Goal: Information Seeking & Learning: Learn about a topic

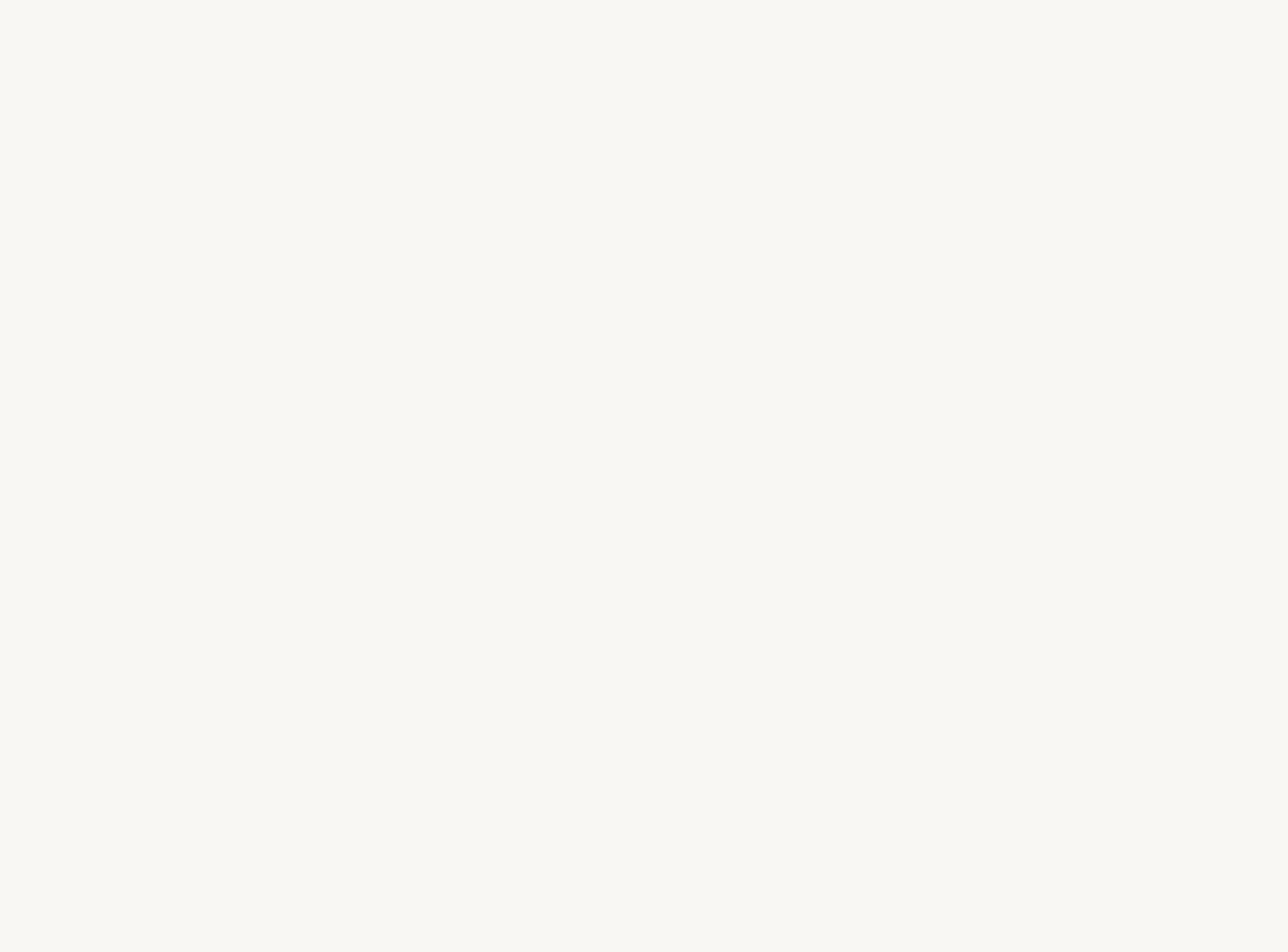
select select "US"
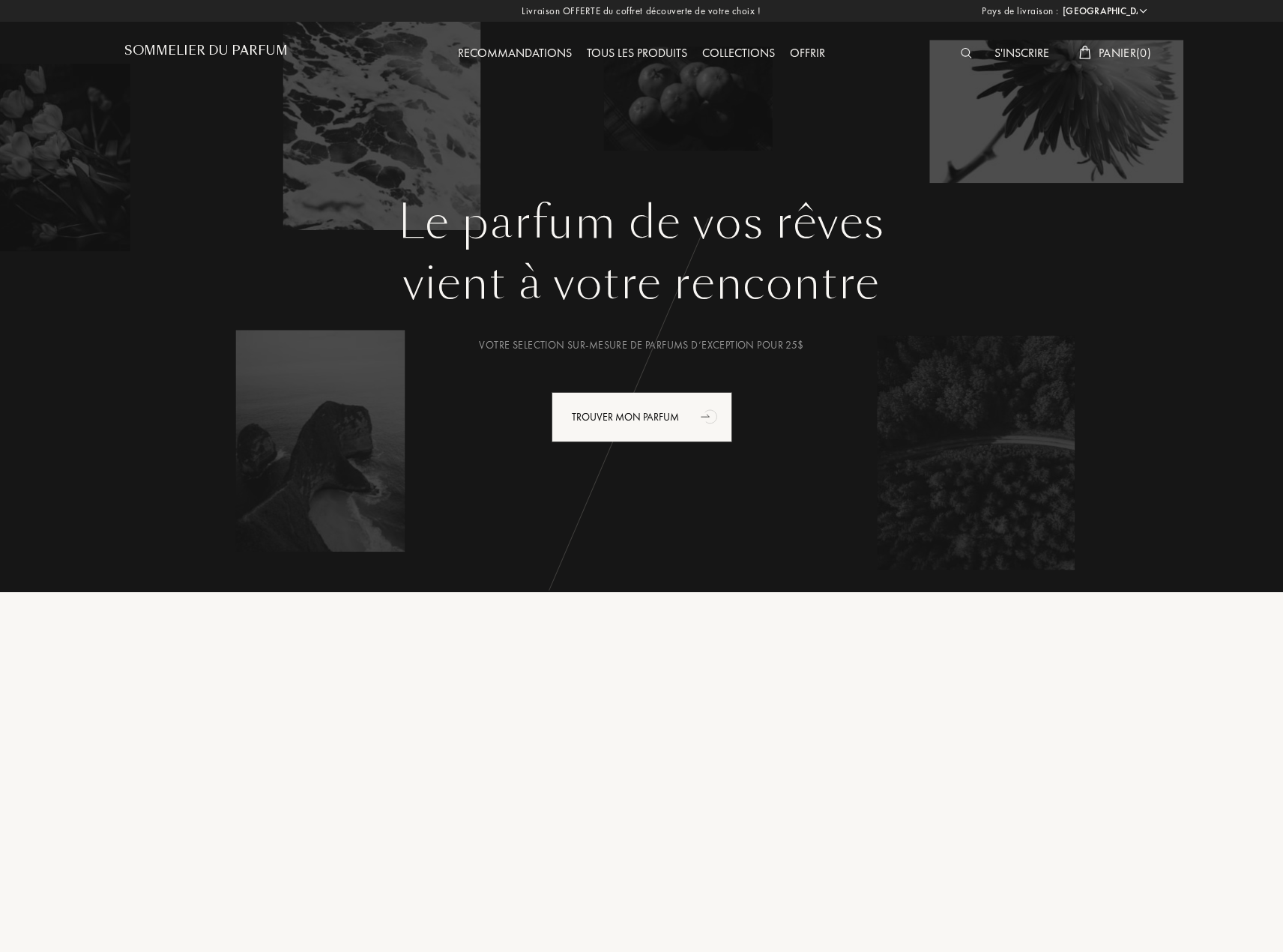
click at [958, 60] on div at bounding box center [970, 53] width 33 height 20
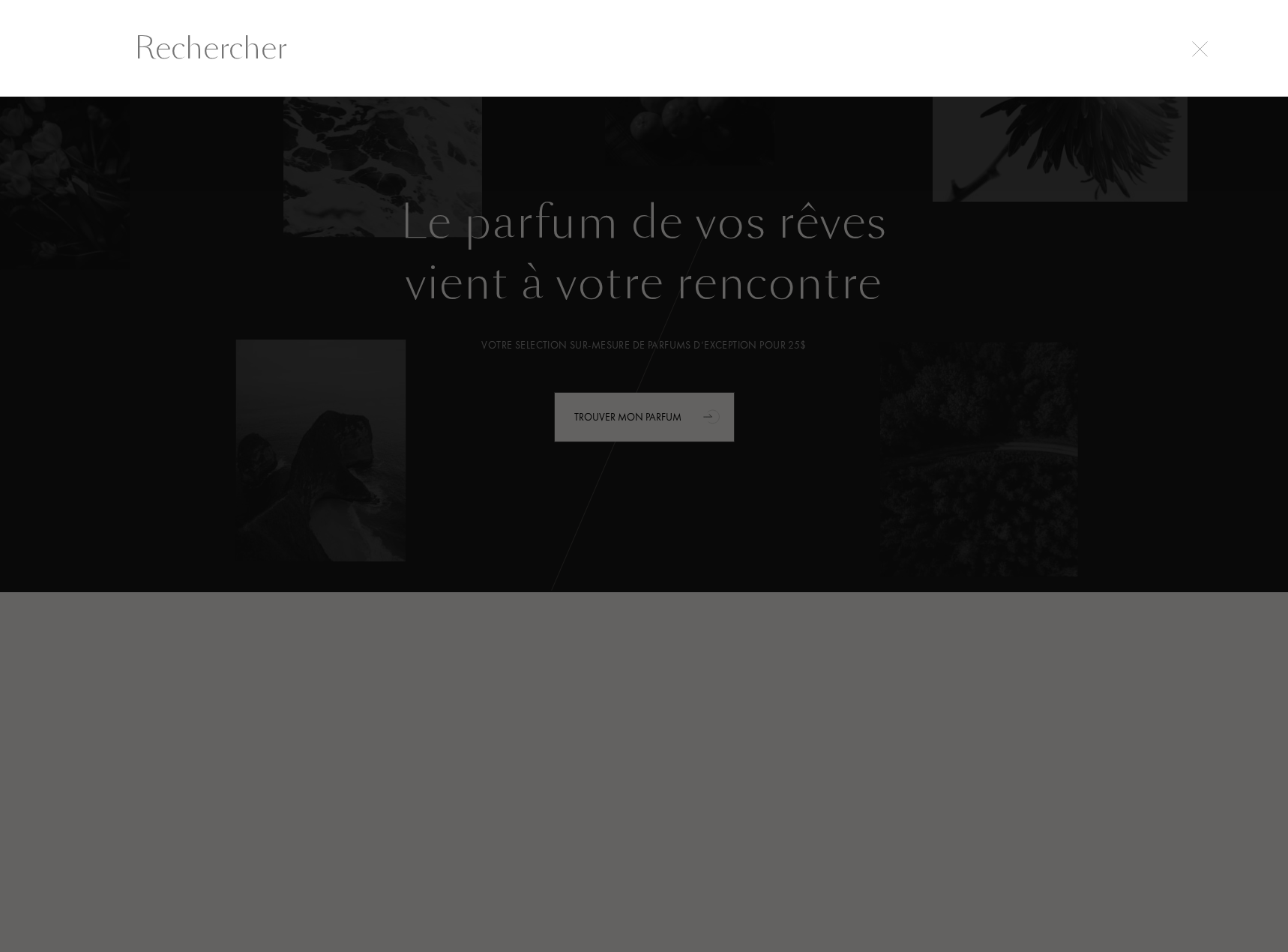
click at [892, 716] on div at bounding box center [644, 525] width 1288 height 855
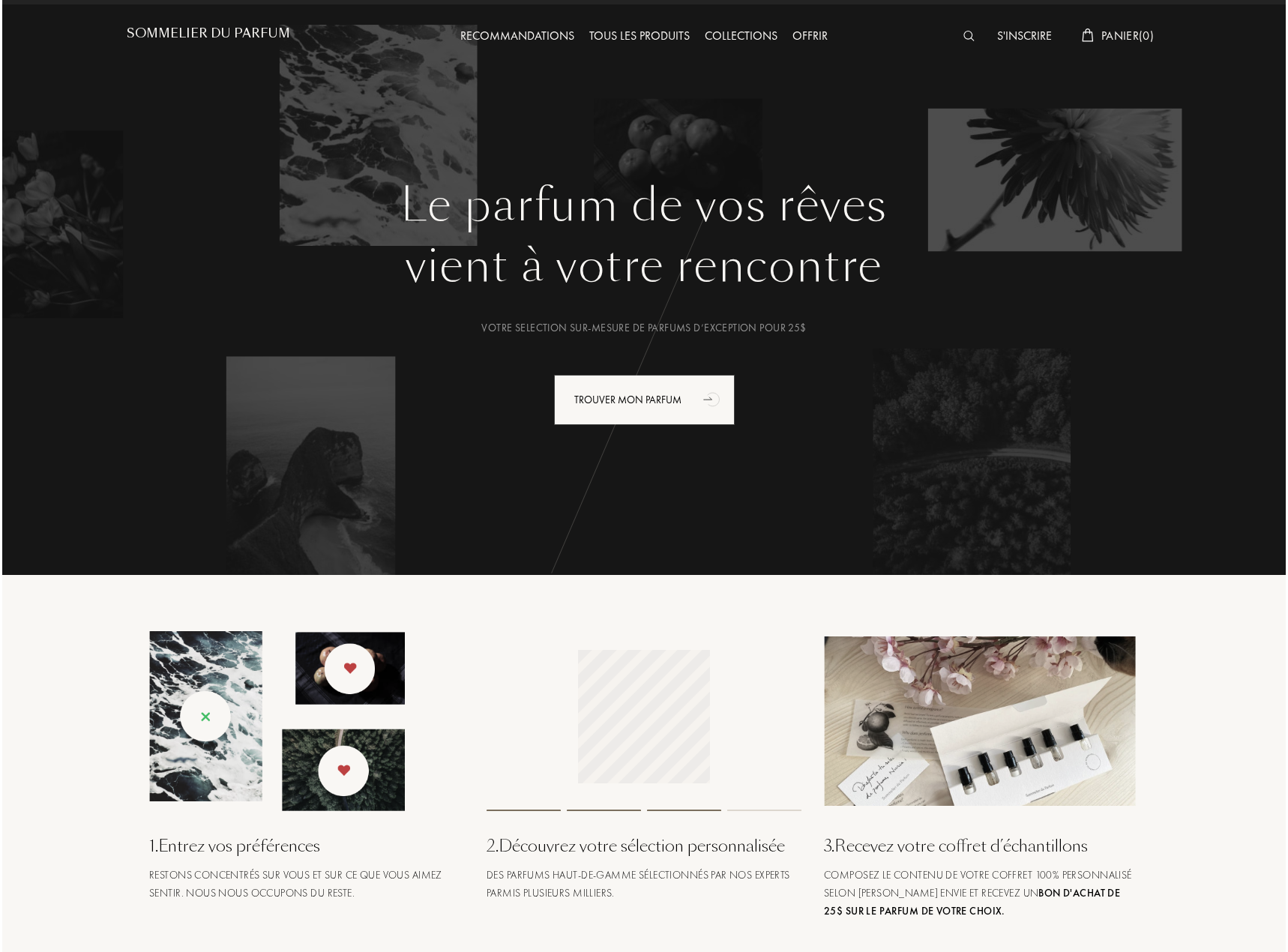
scroll to position [0, 0]
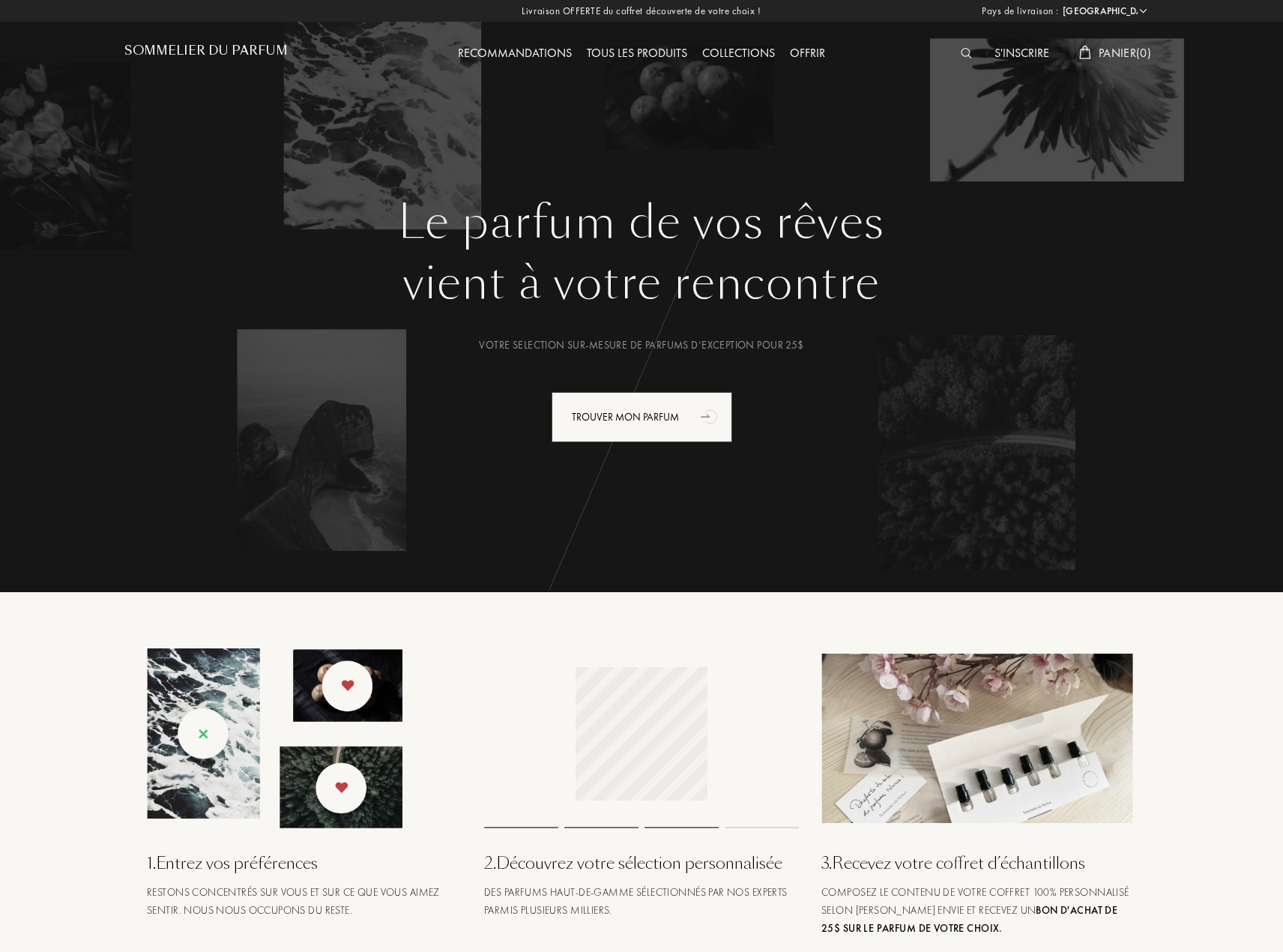
click at [961, 55] on img at bounding box center [966, 53] width 11 height 10
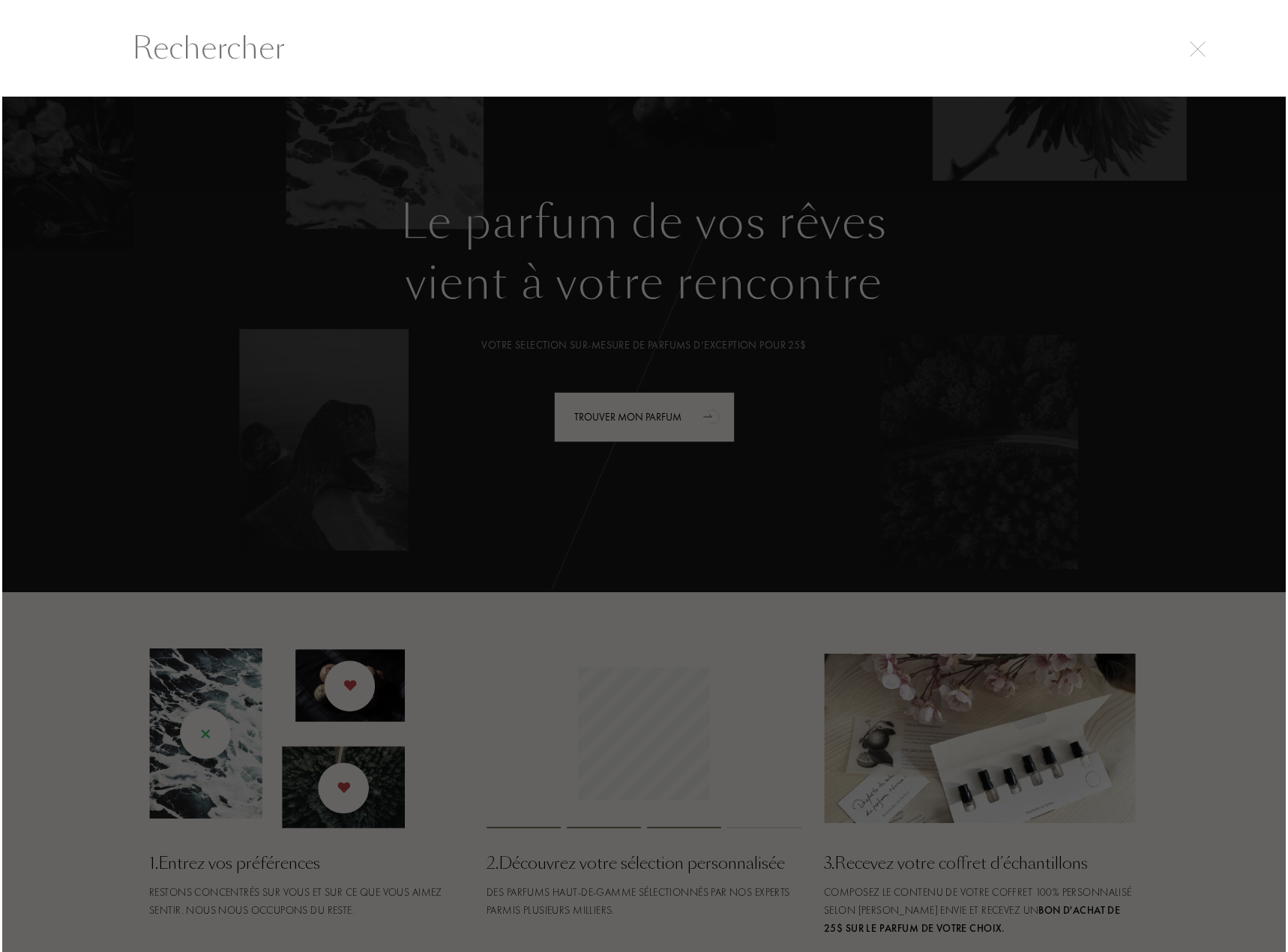
scroll to position [1, 0]
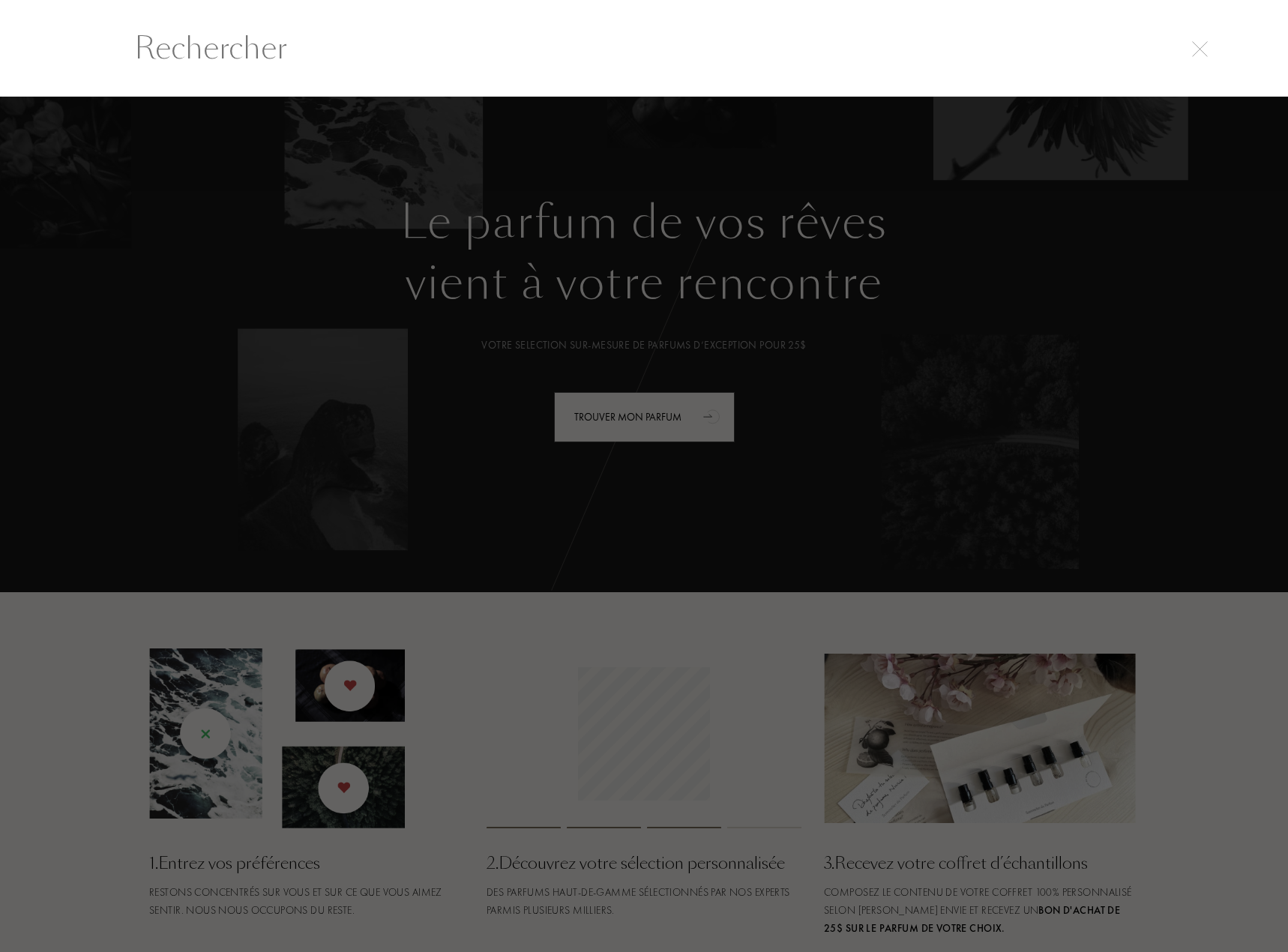
paste input "Lilyphéa"
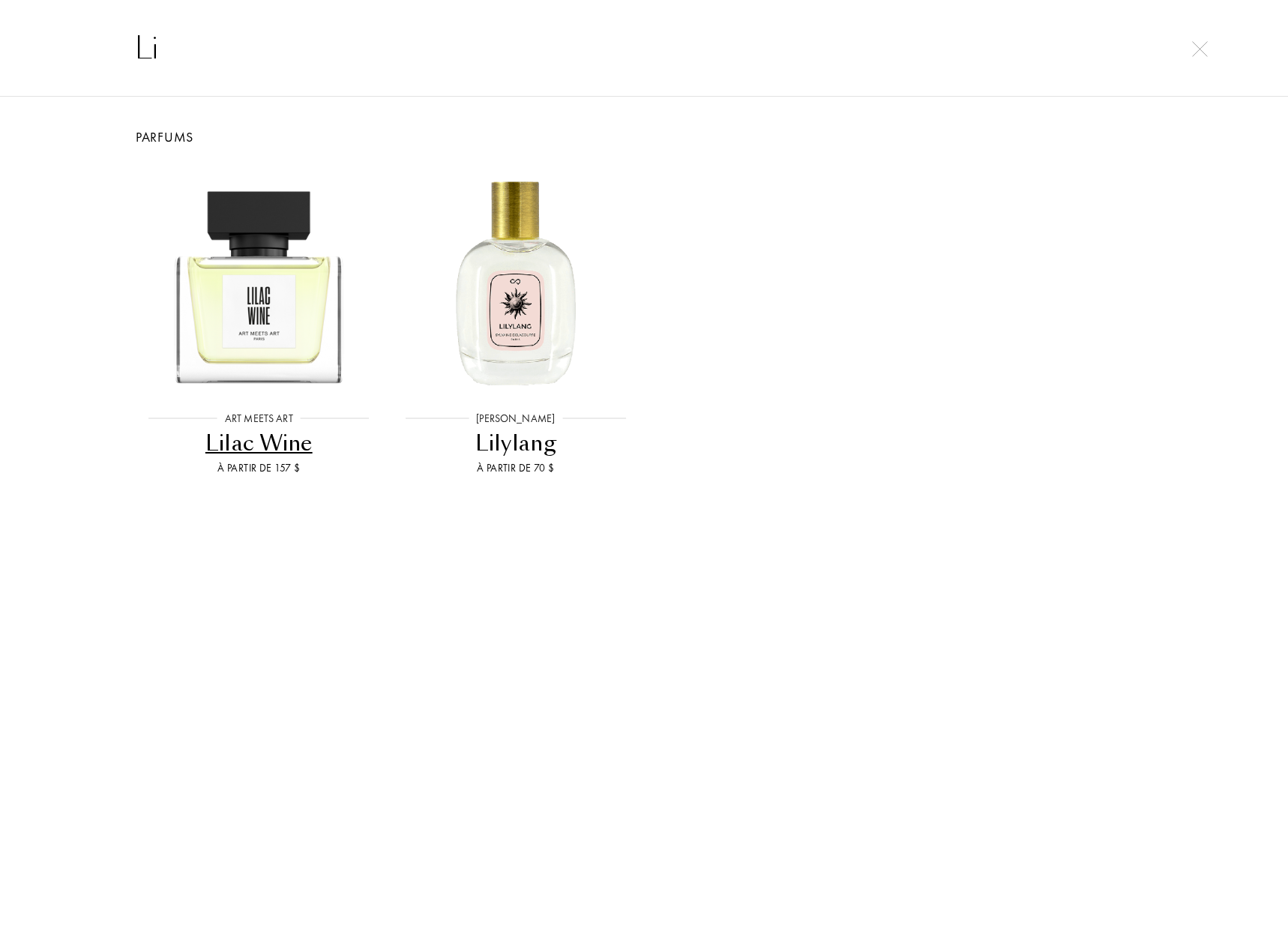
type input "Li"
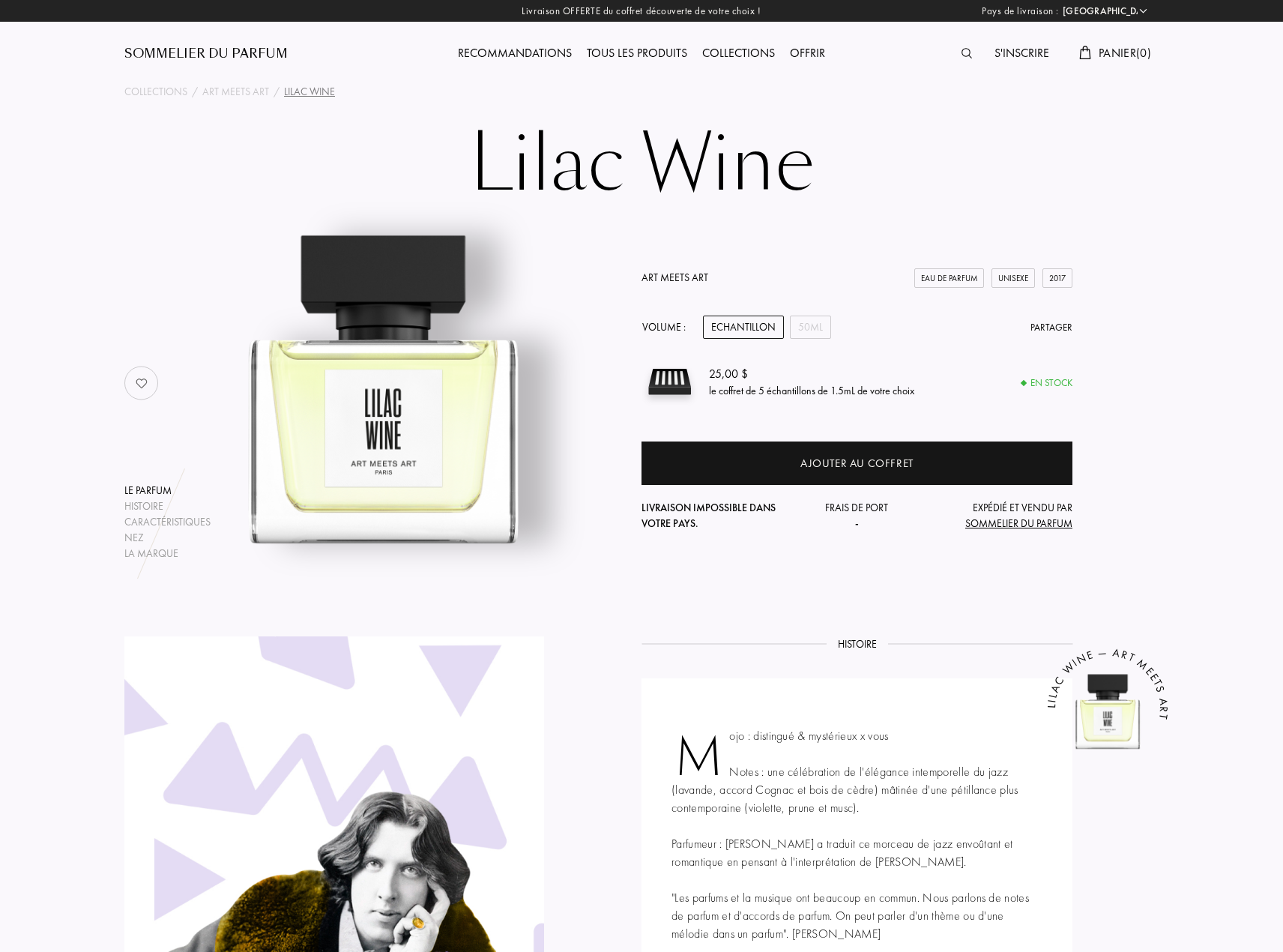
select select "US"
click at [962, 48] on img at bounding box center [967, 53] width 10 height 10
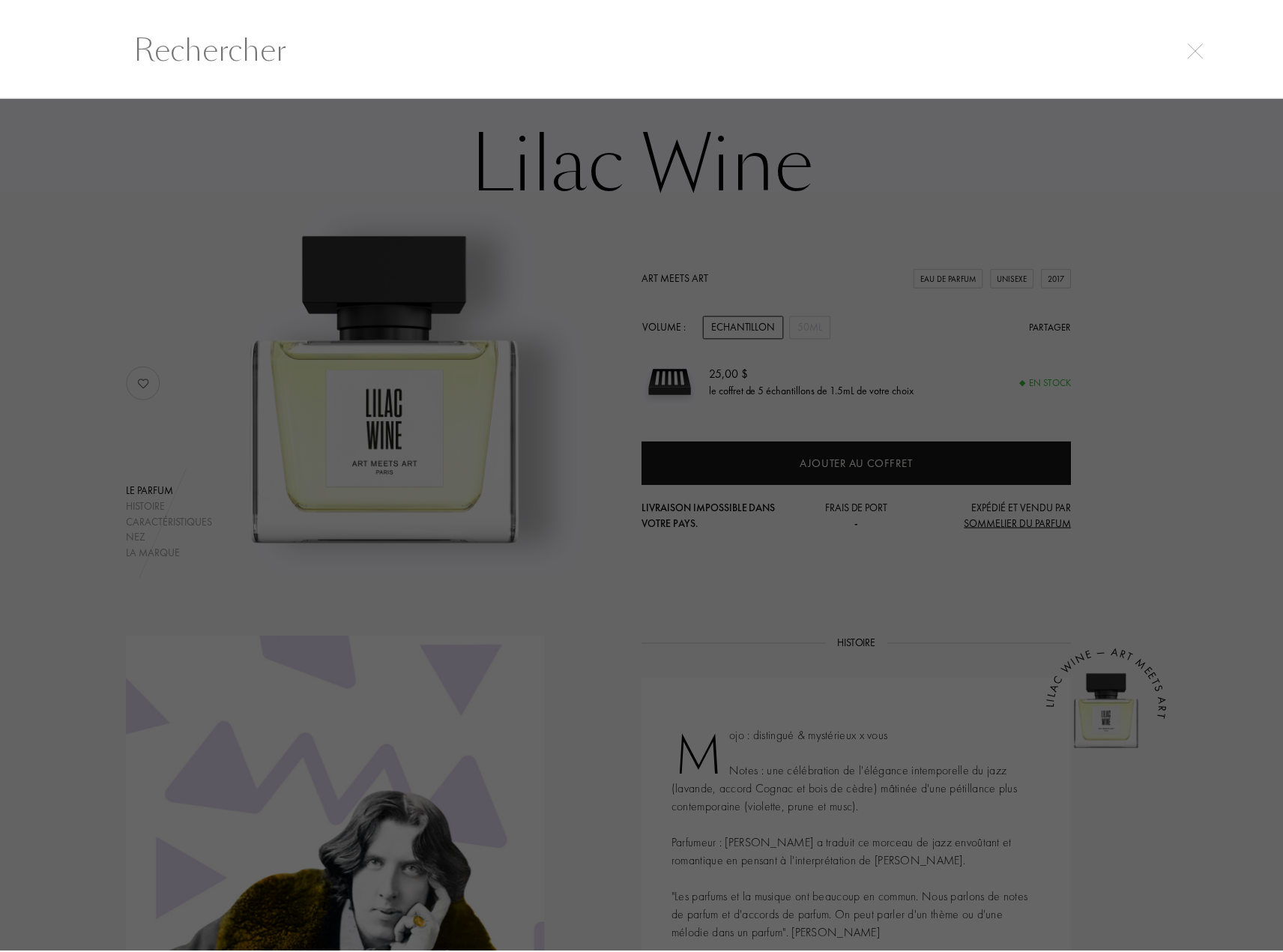
scroll to position [1, 0]
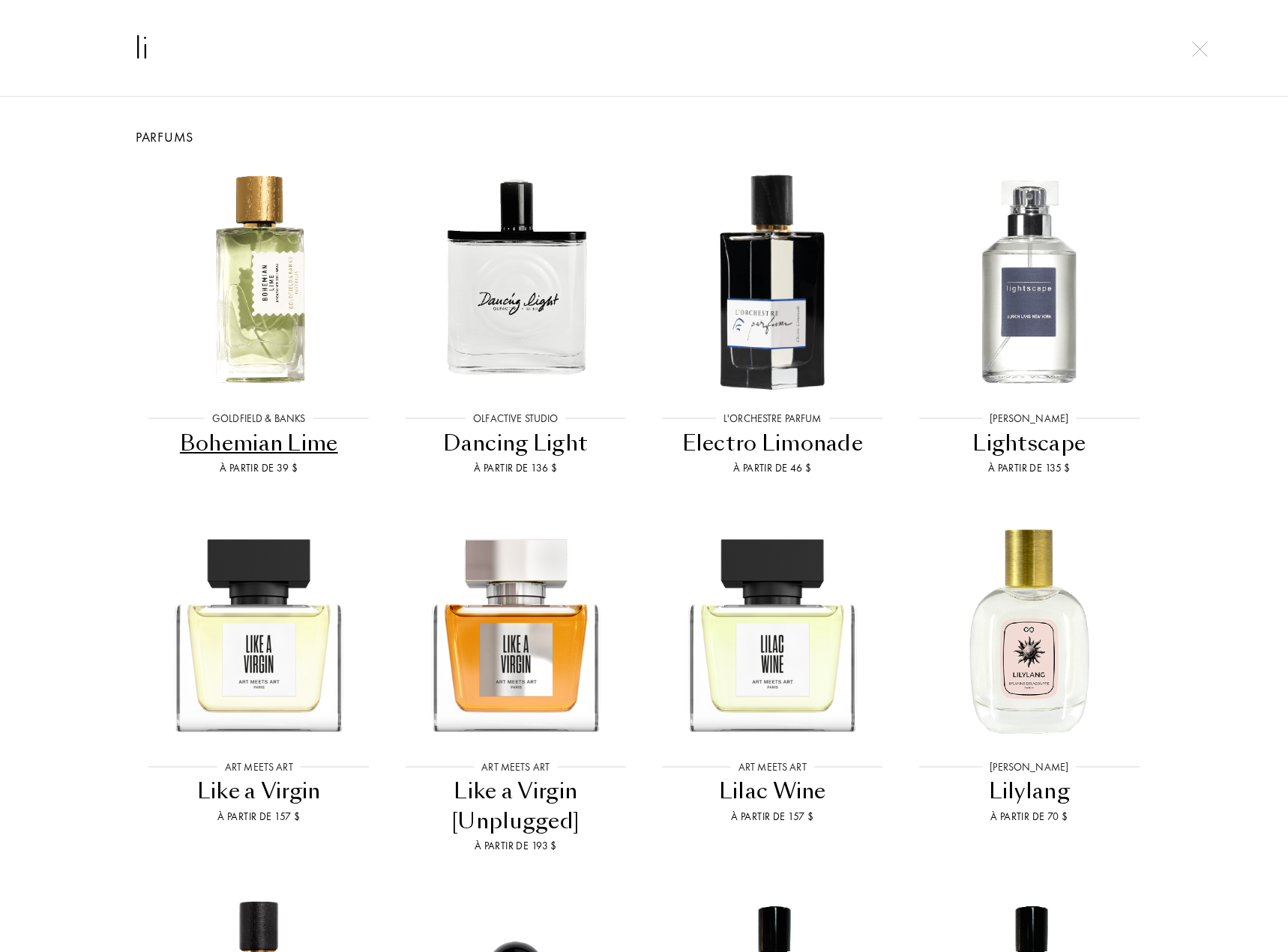
type input "l"
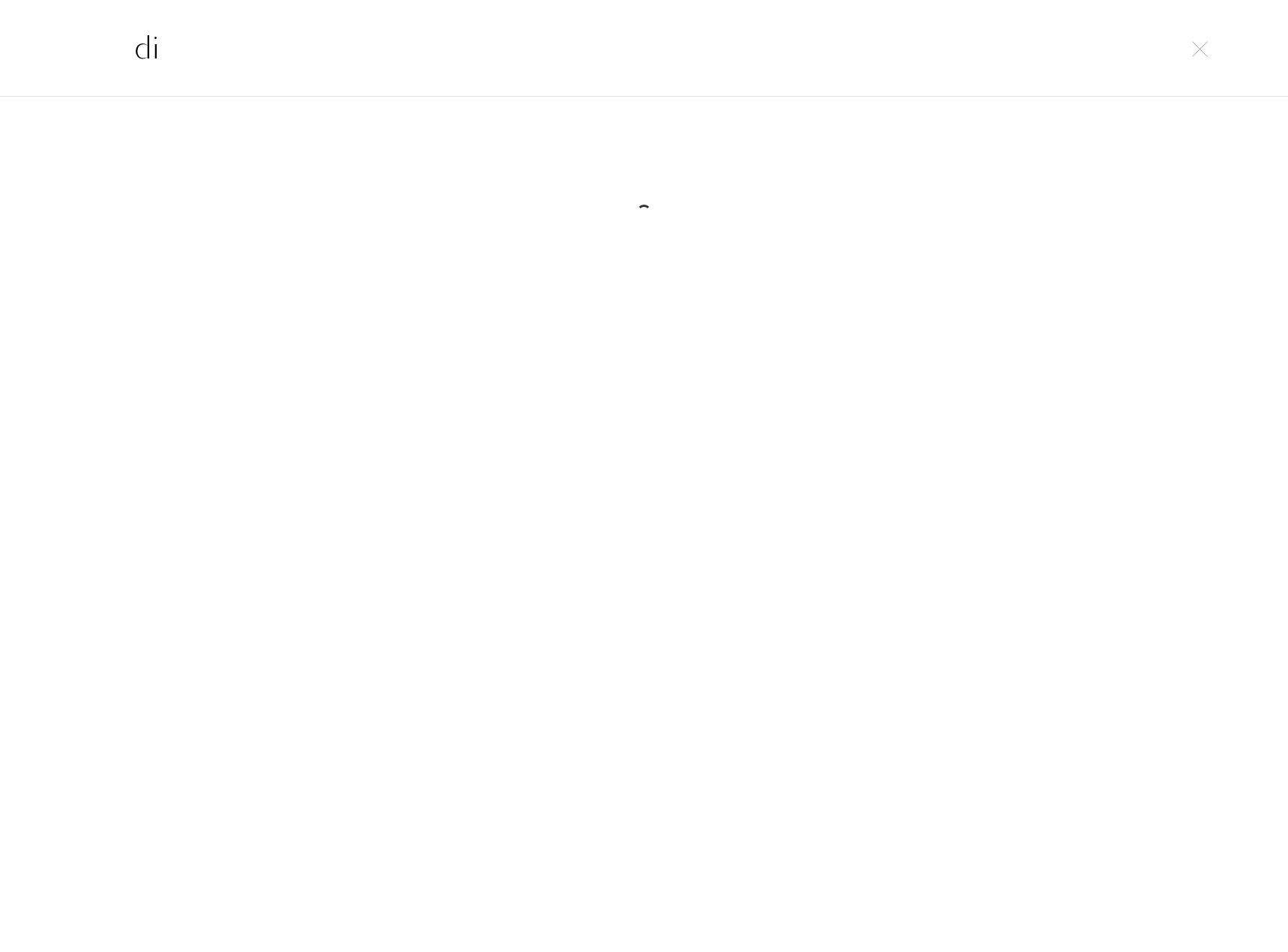
type input "d"
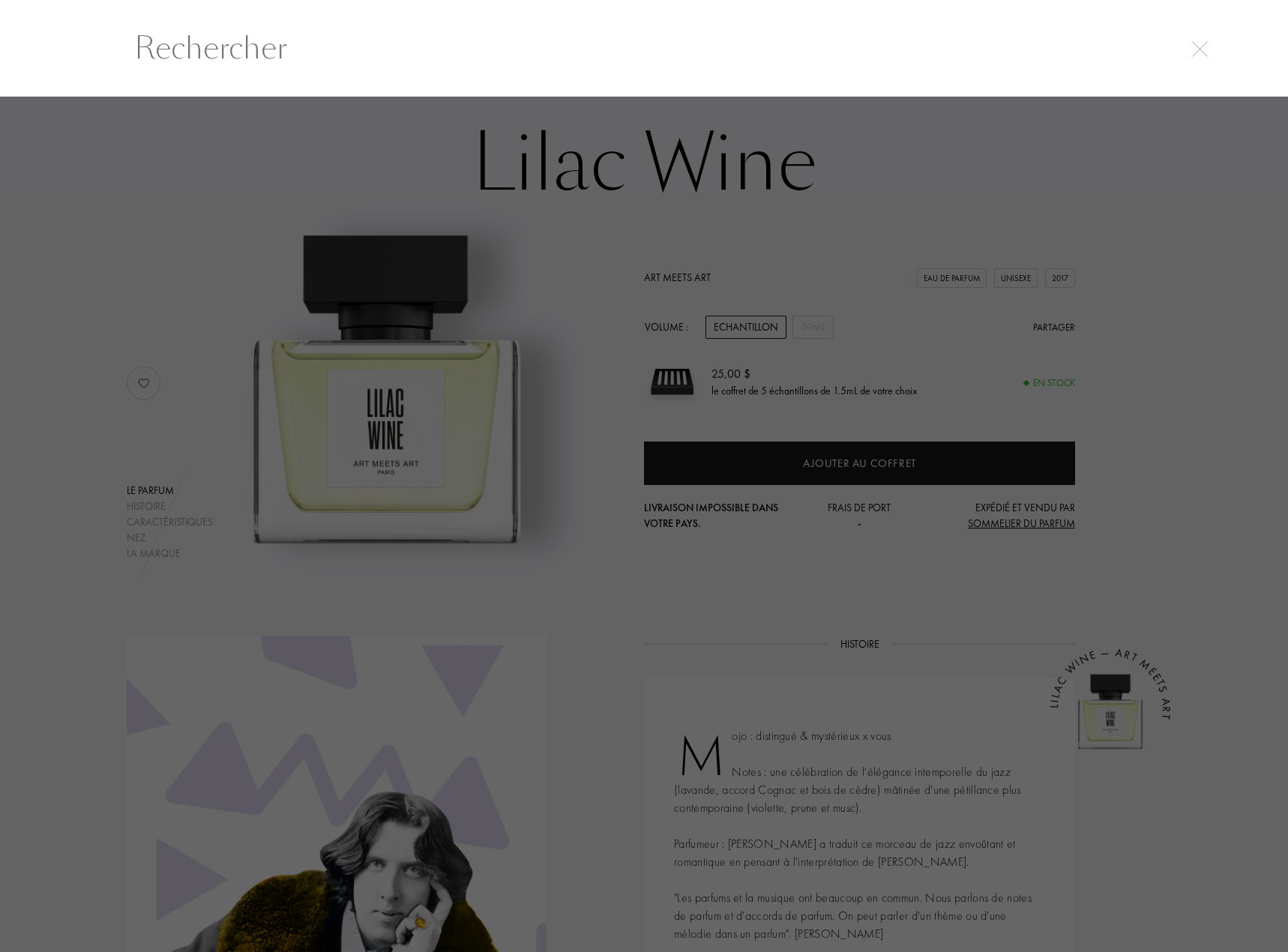
type input "l"
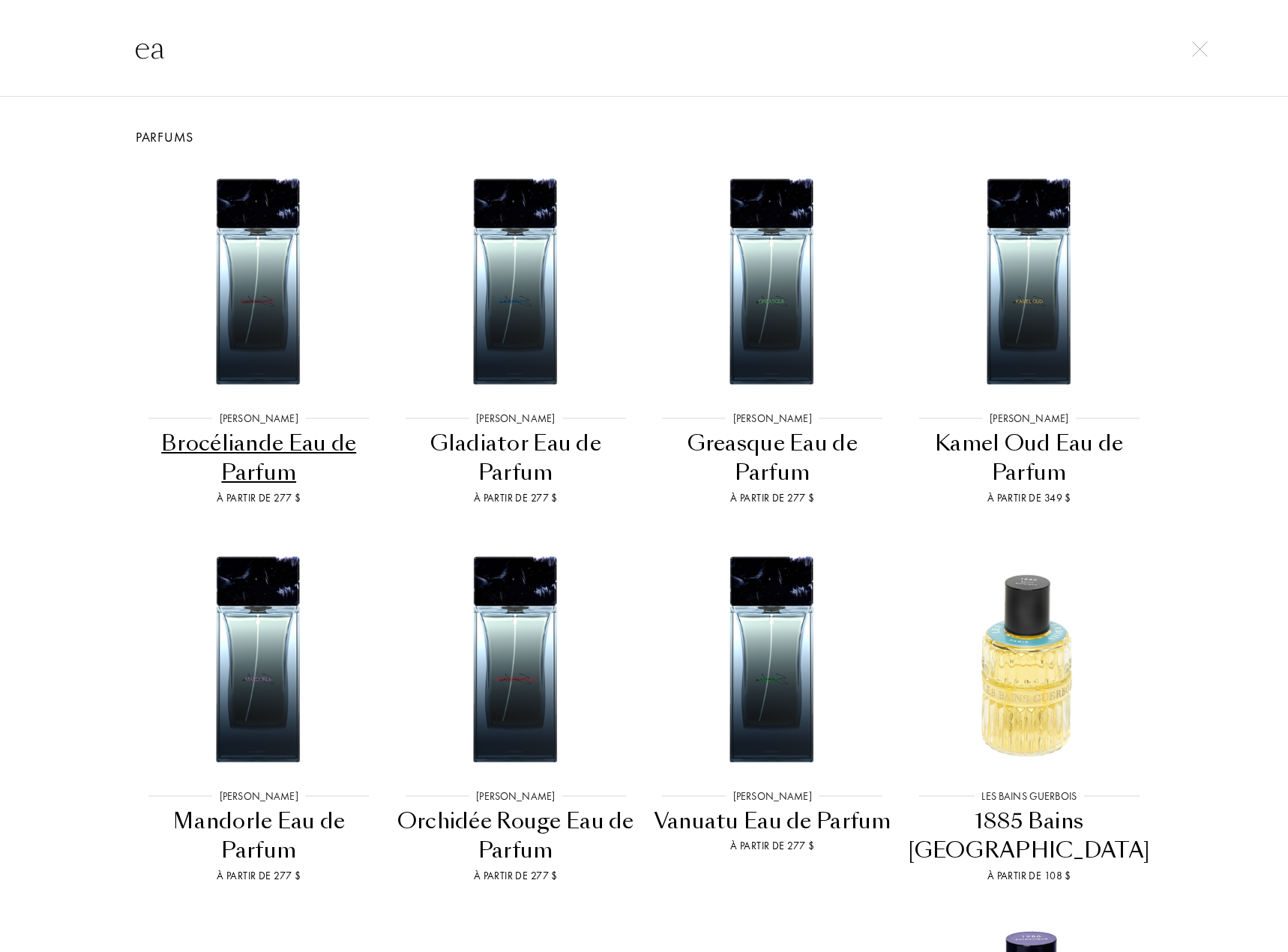
type input "e"
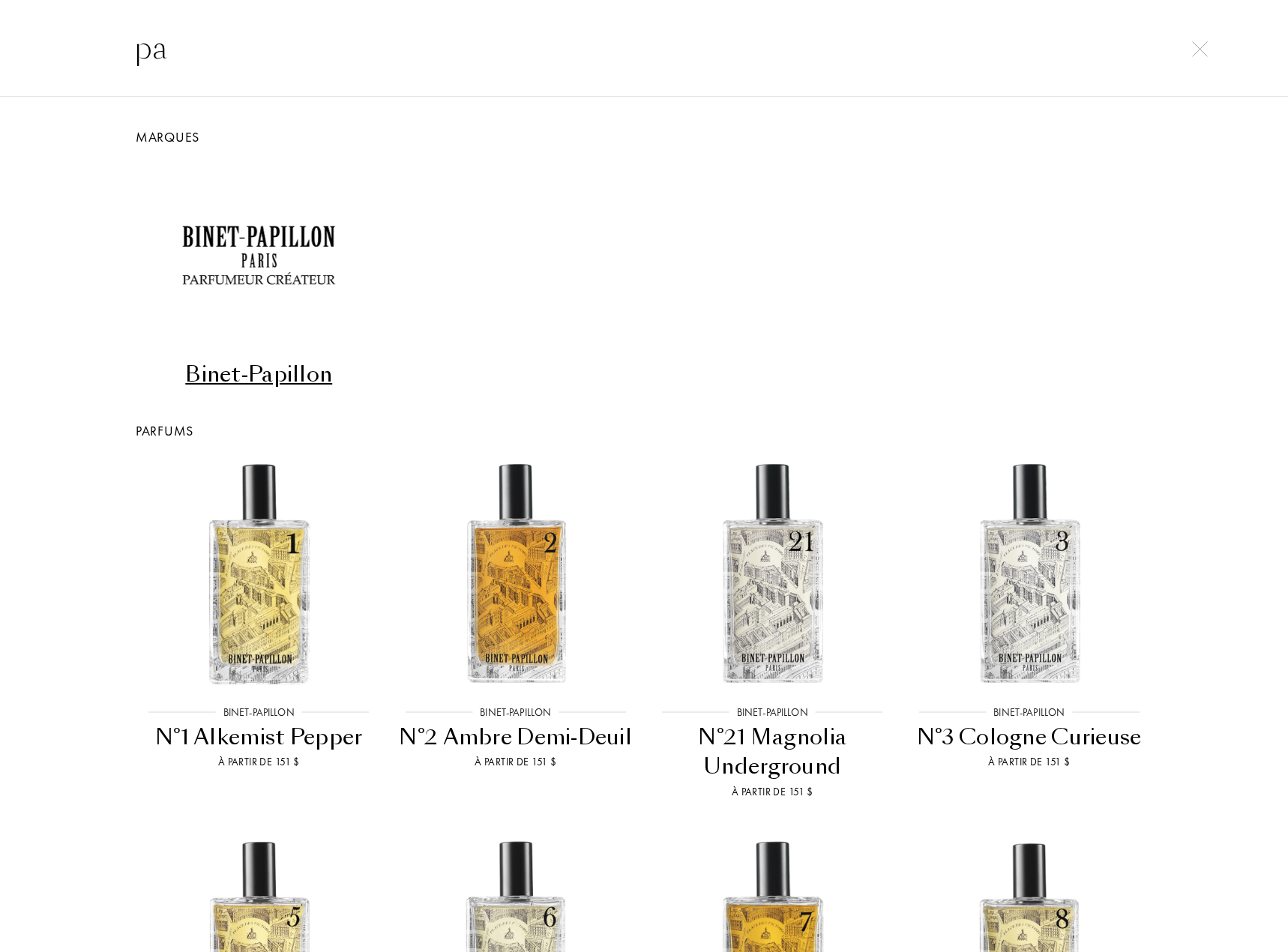
type input "p"
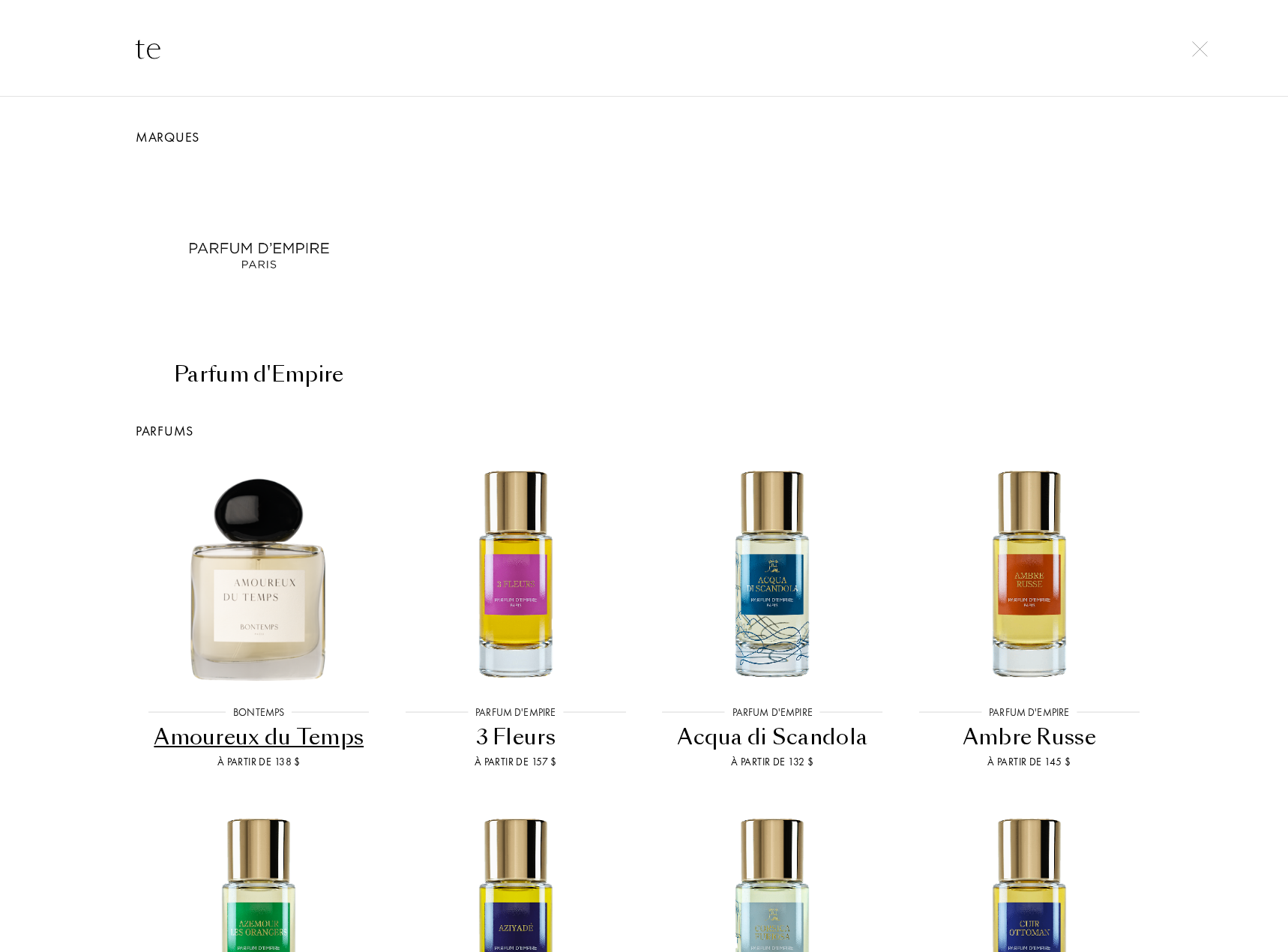
type input "t"
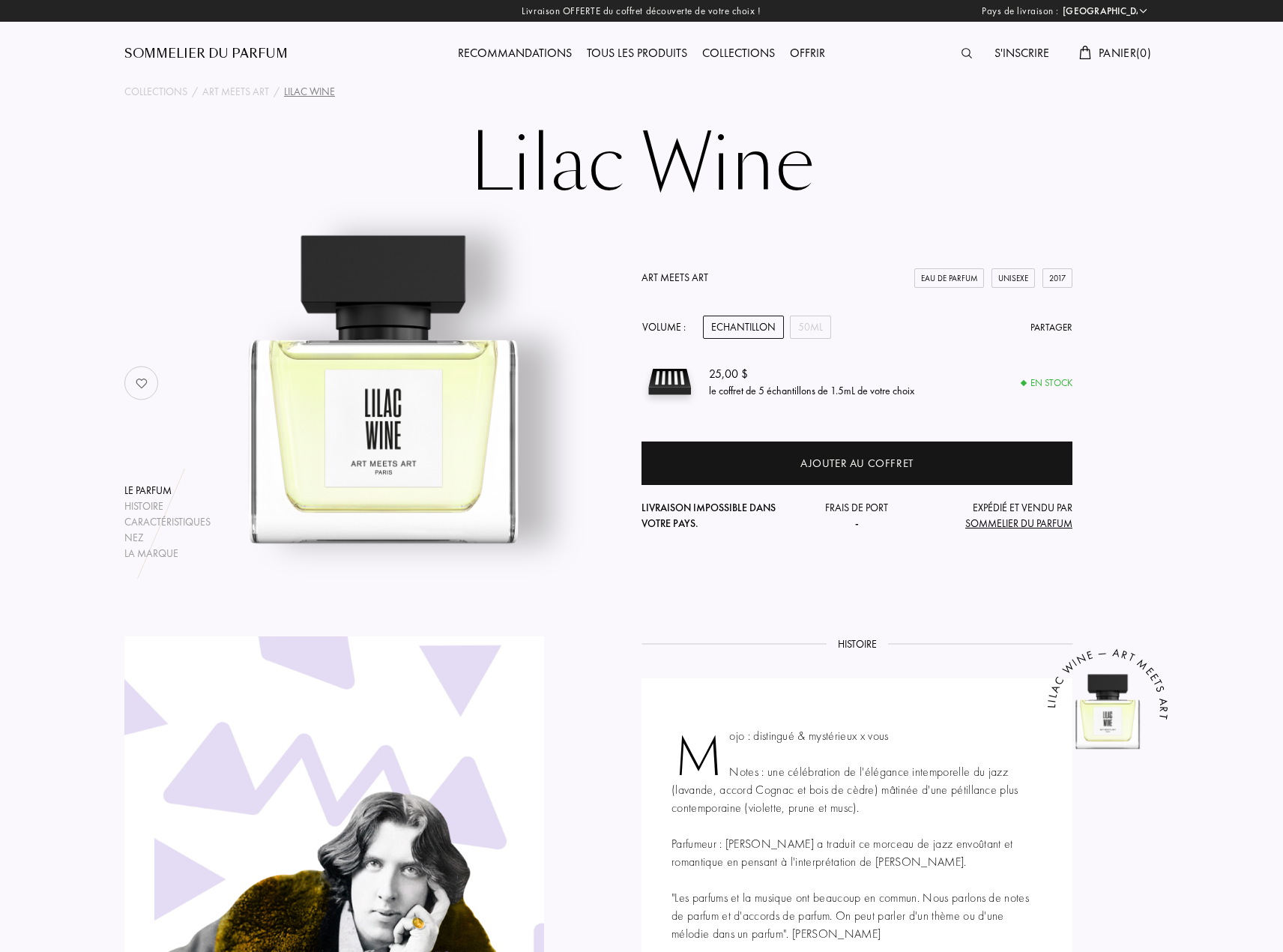
click at [246, 55] on div "Sommelier du Parfum" at bounding box center [206, 53] width 163 height 18
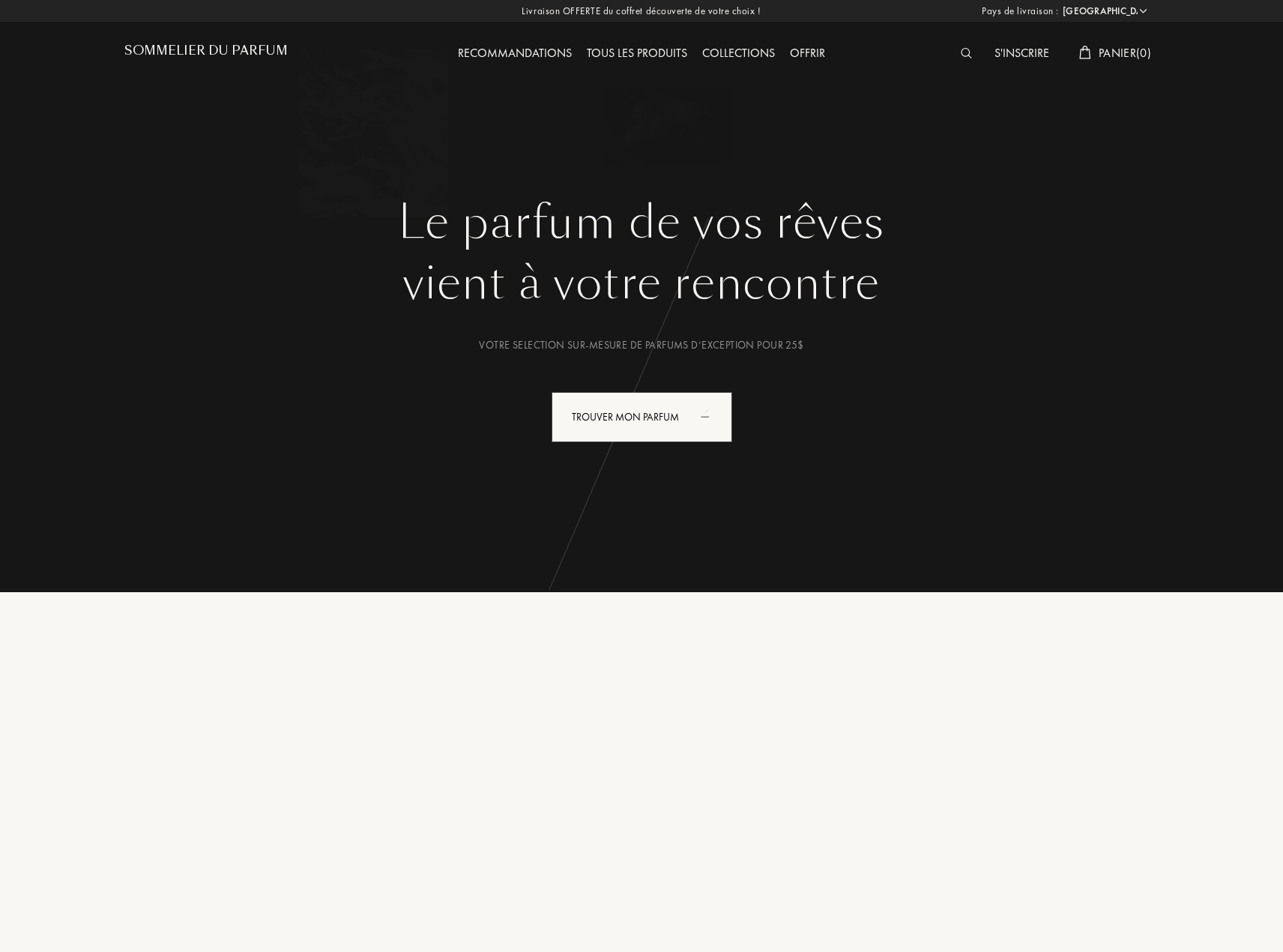
select select "US"
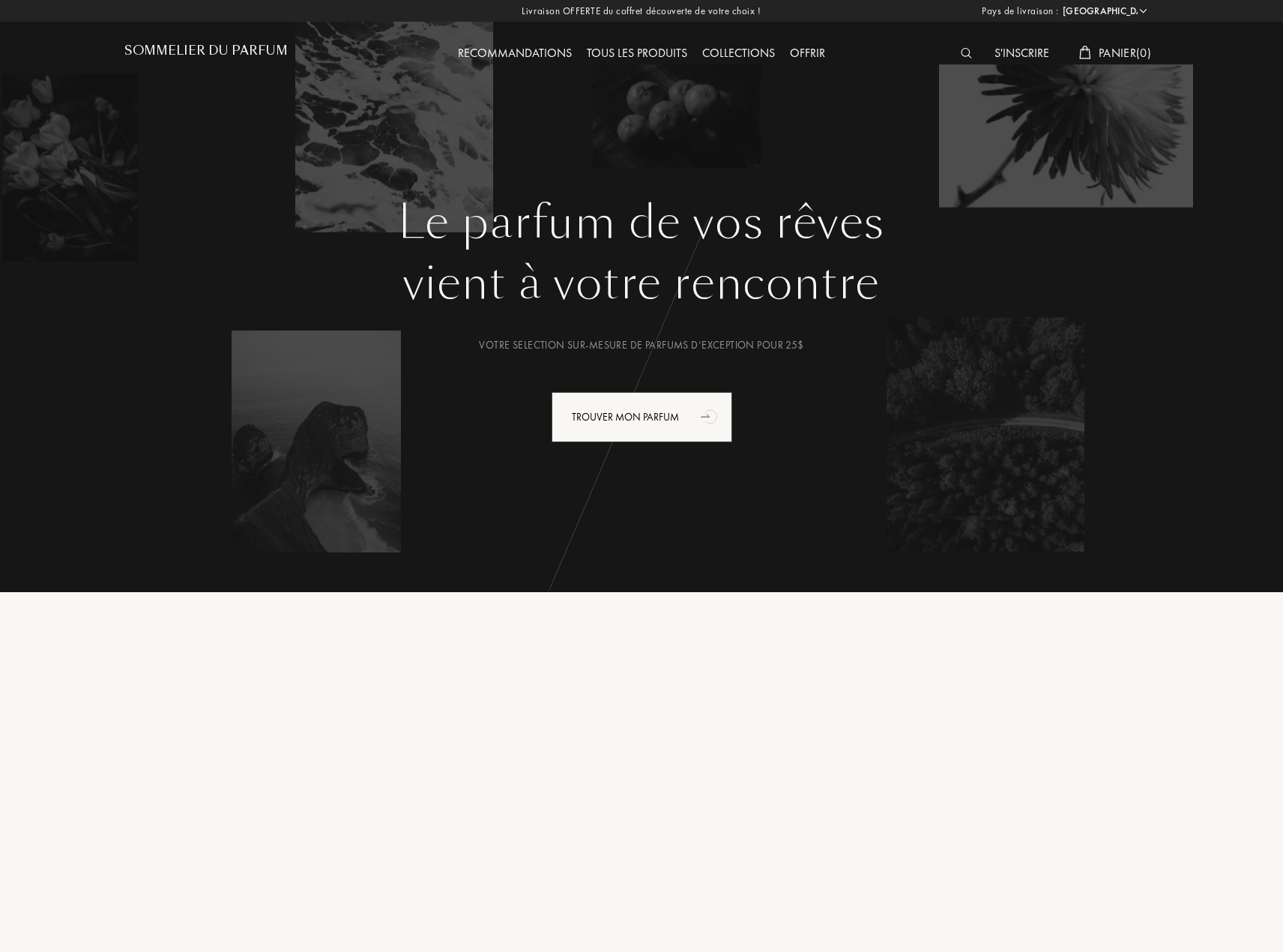
click at [964, 54] on img at bounding box center [966, 53] width 11 height 10
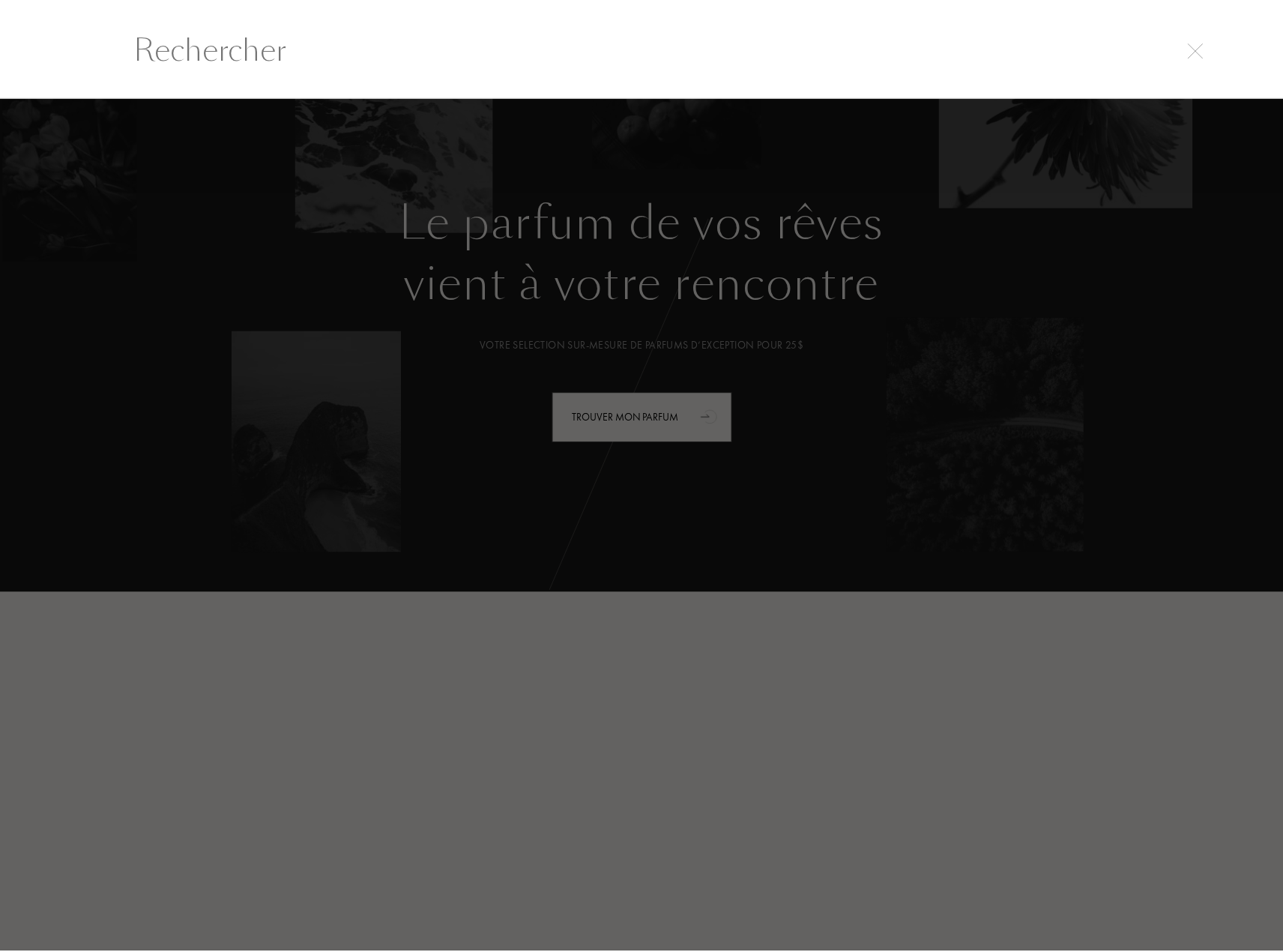
scroll to position [1, 0]
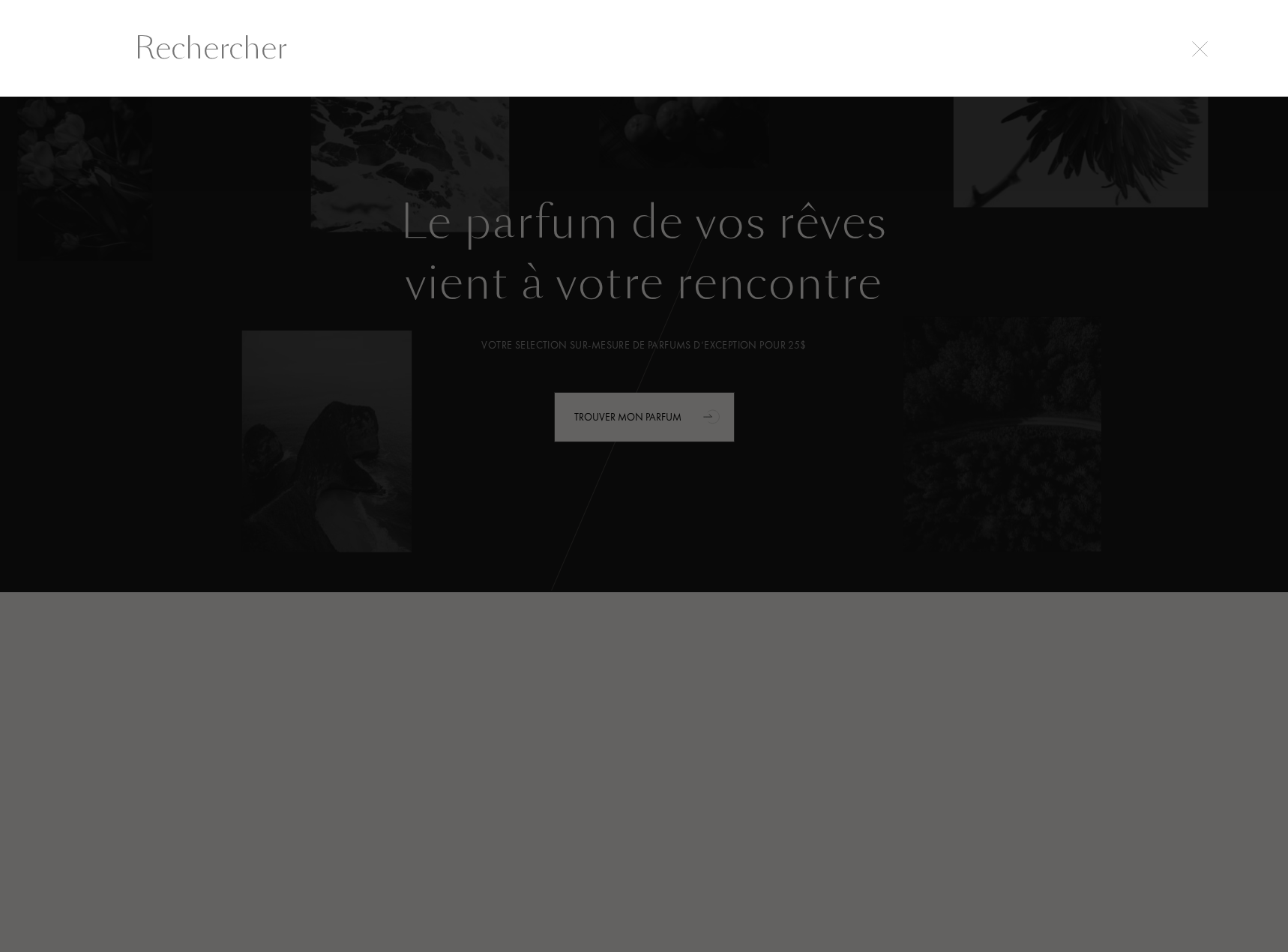
click at [1204, 46] on img at bounding box center [1200, 49] width 15 height 15
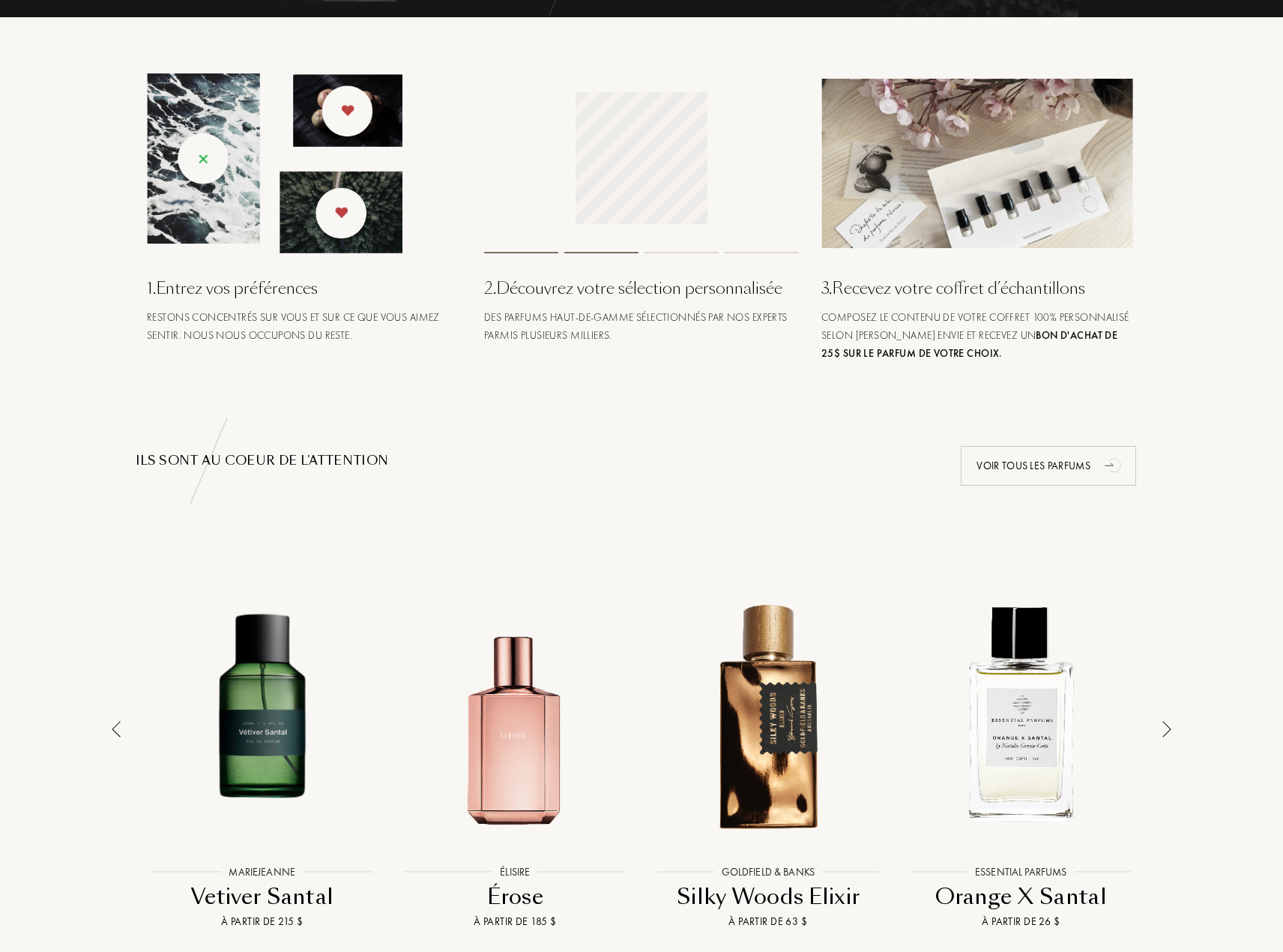
scroll to position [599, 0]
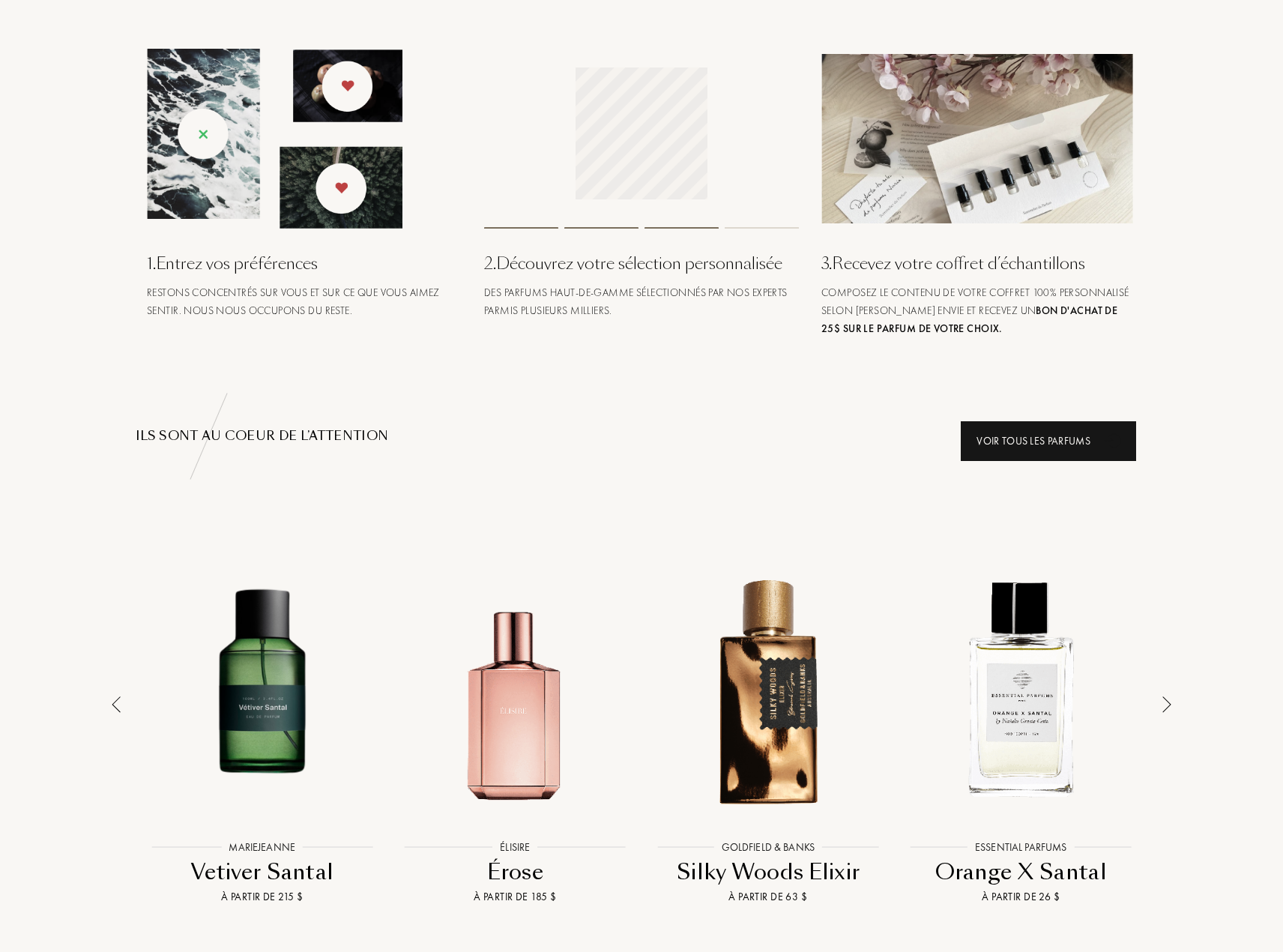
click at [1065, 442] on div "Voir tous les parfums" at bounding box center [1049, 441] width 175 height 39
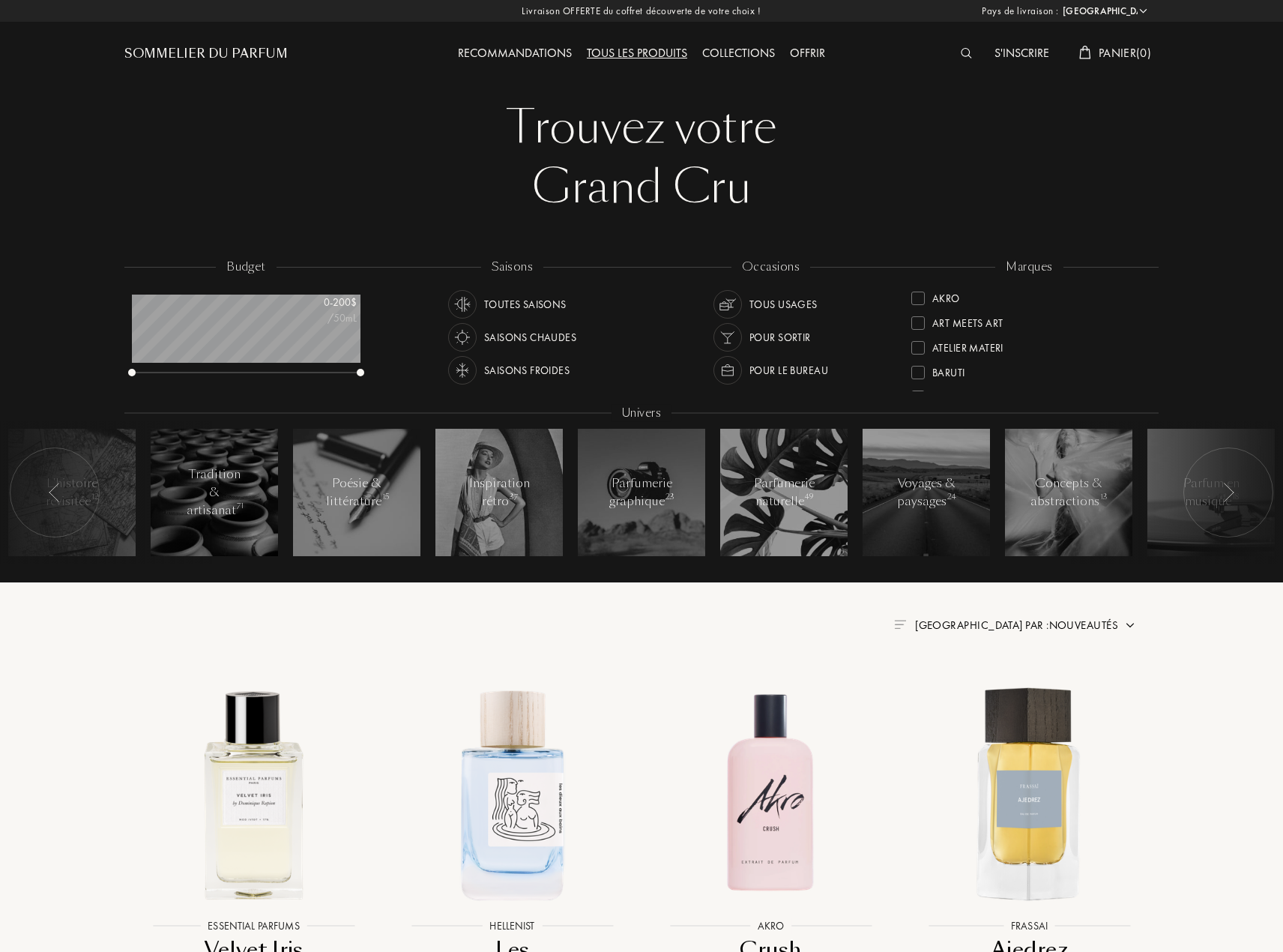
select select "US"
click at [961, 58] on img at bounding box center [966, 53] width 11 height 10
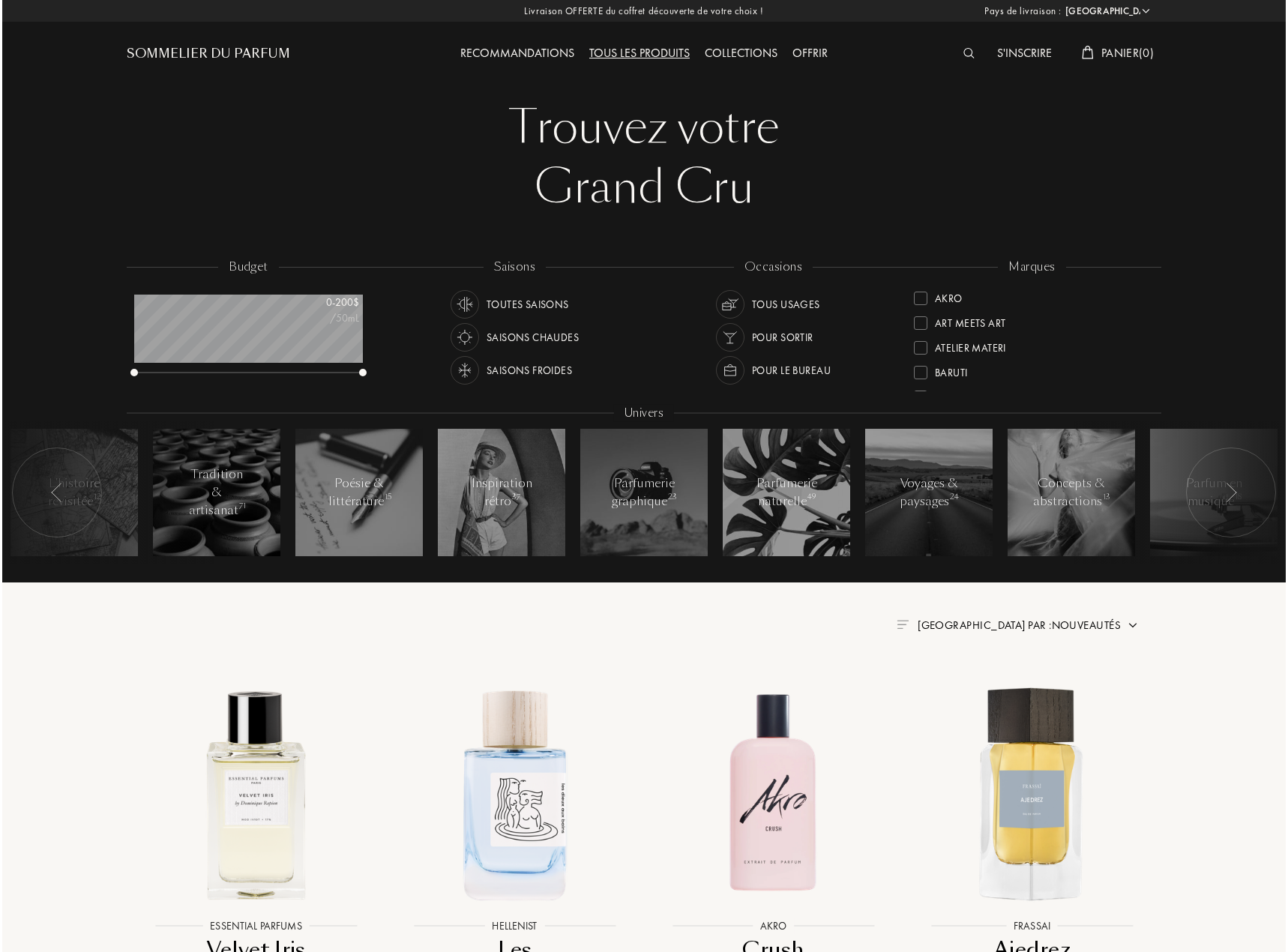
scroll to position [1, 0]
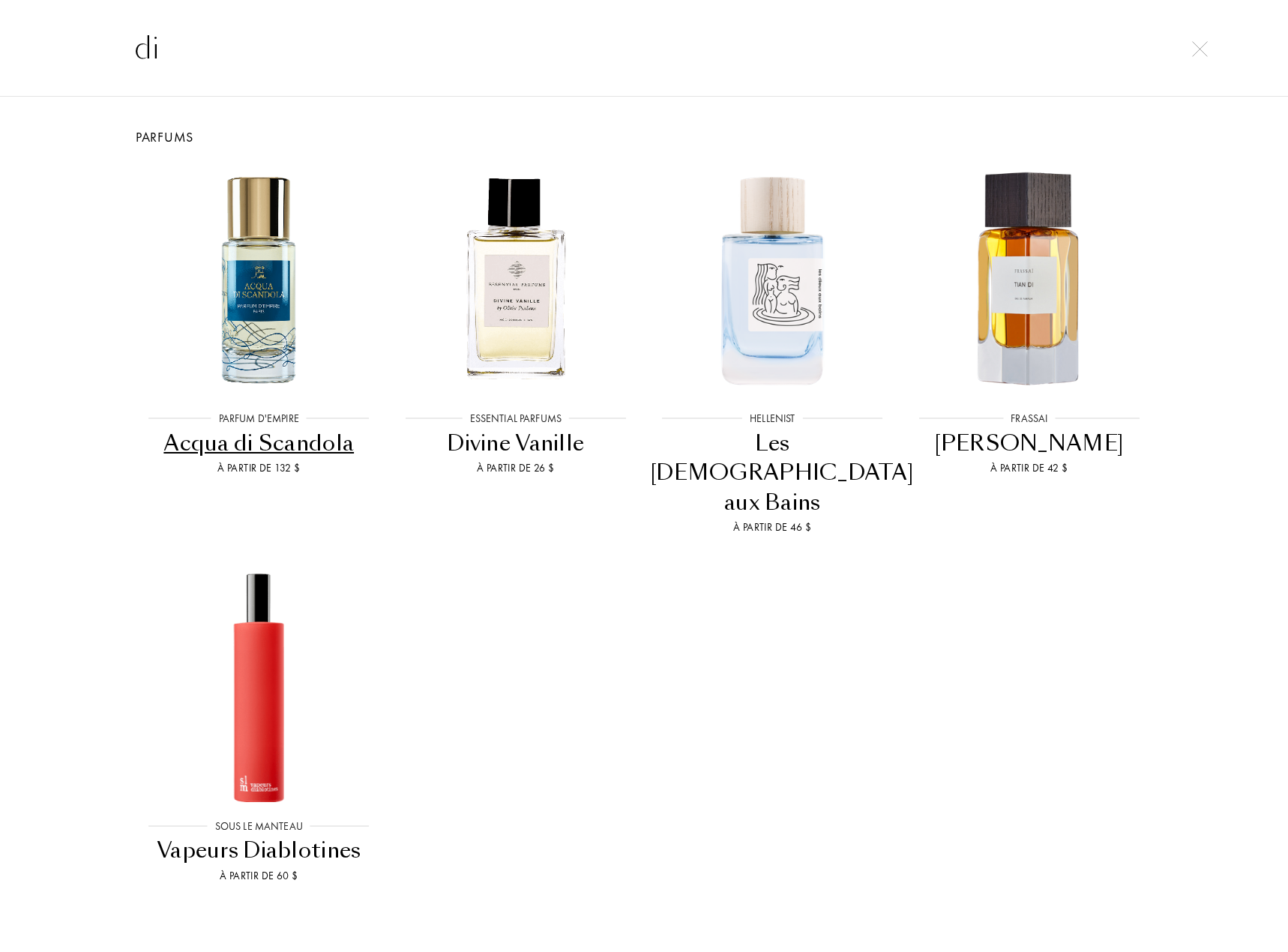
type input "d"
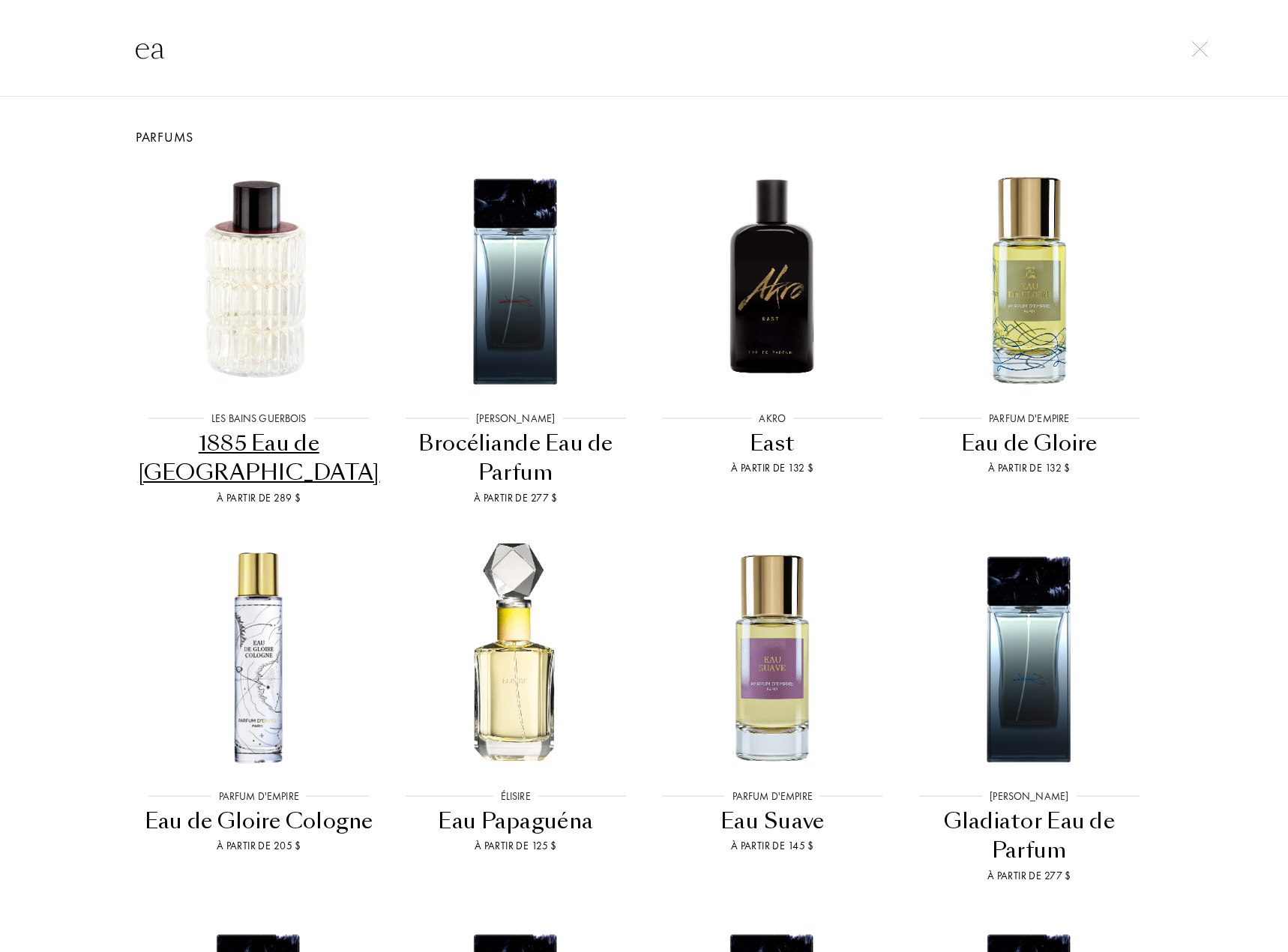
type input "e"
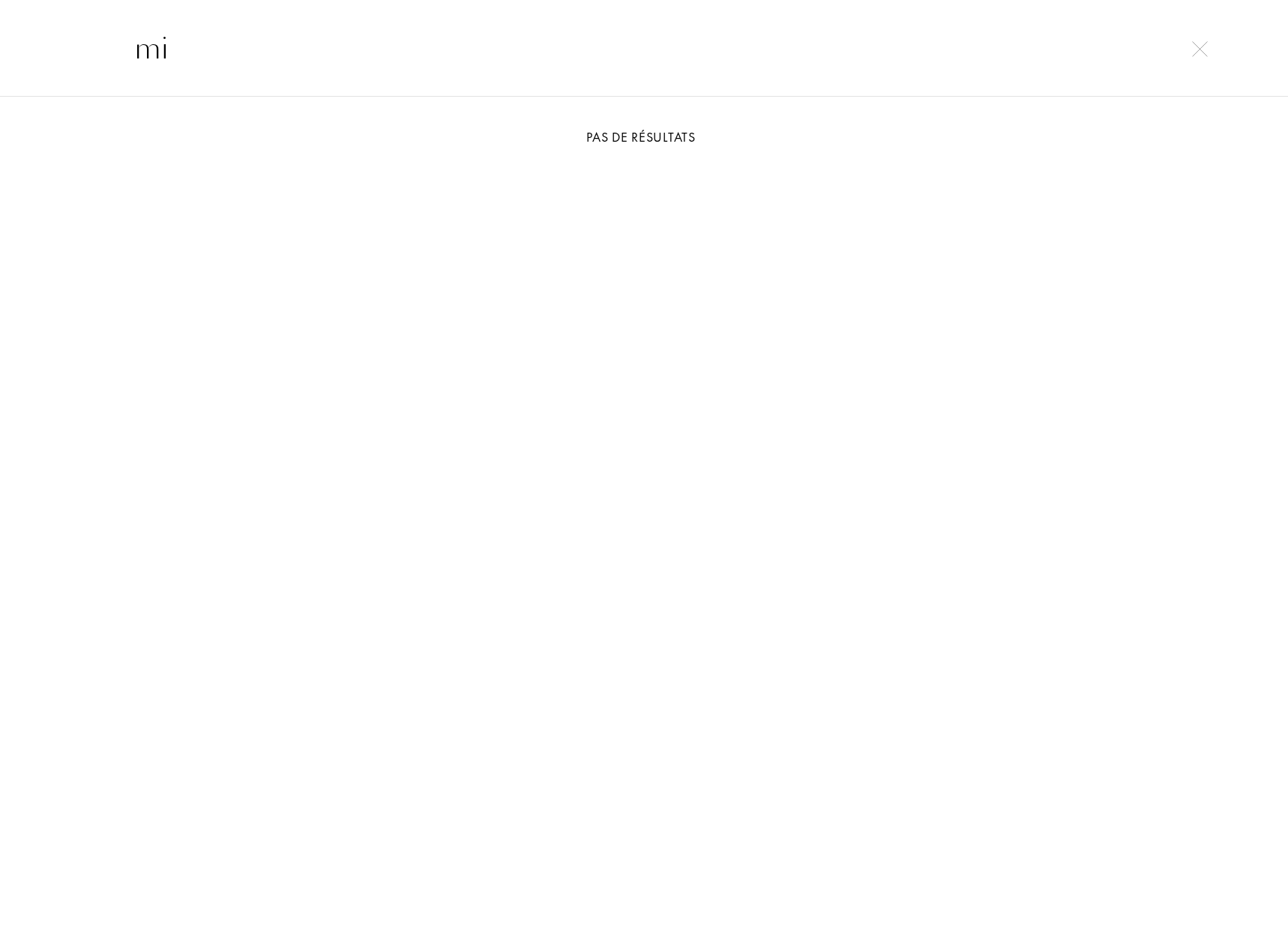
type input "m"
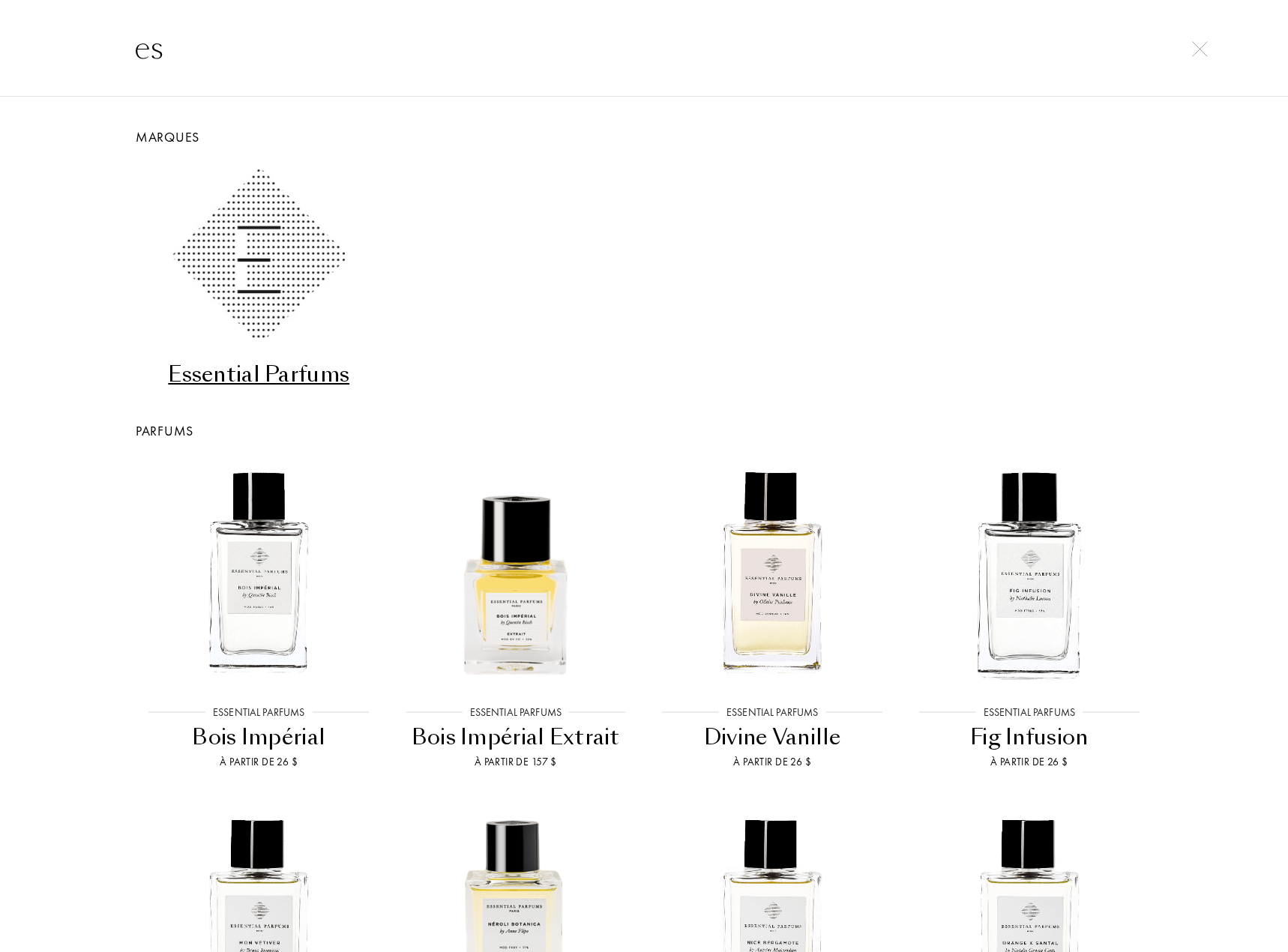
type input "e"
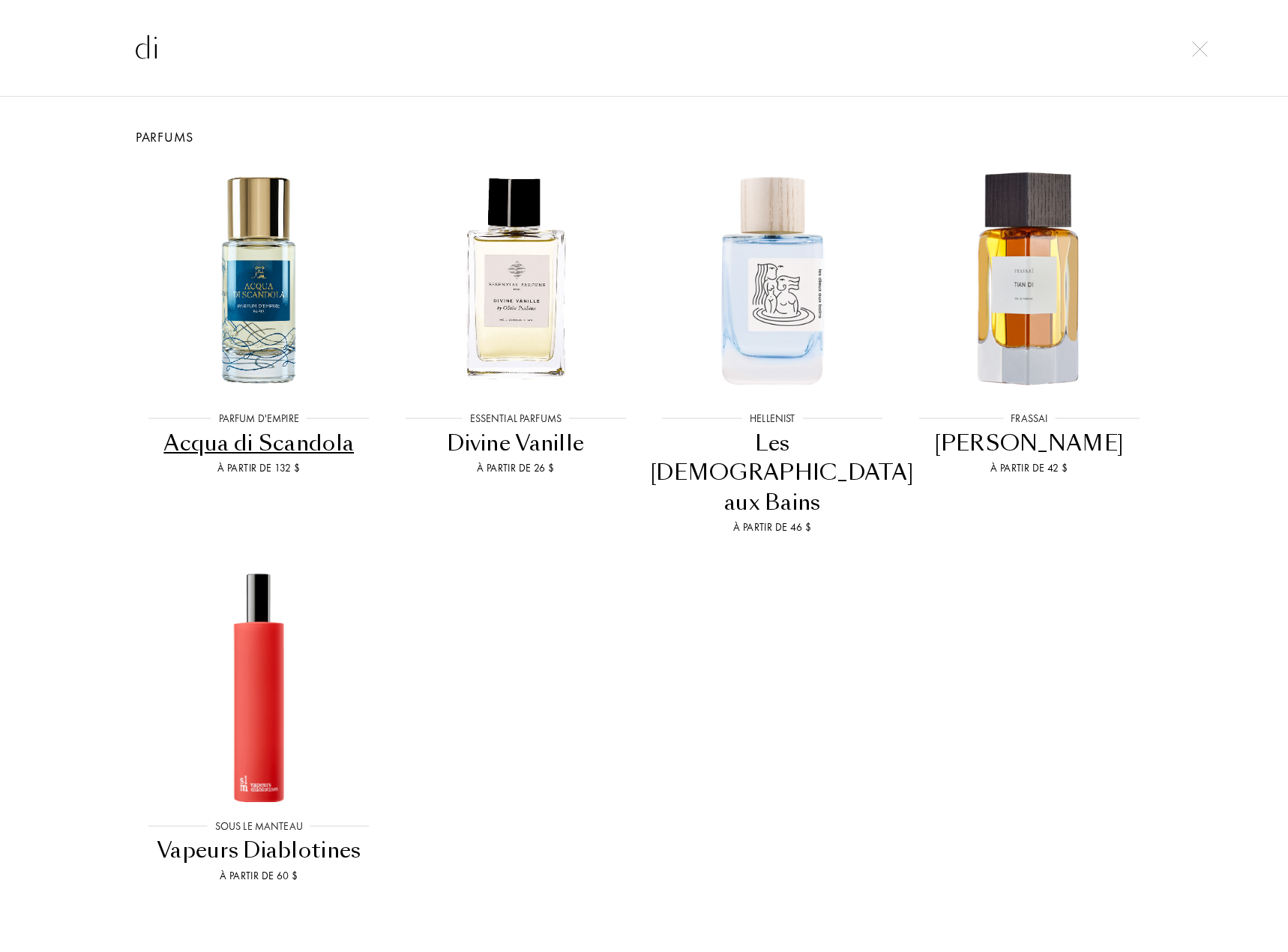
type input "d"
type input "di"
